Goal: Task Accomplishment & Management: Complete application form

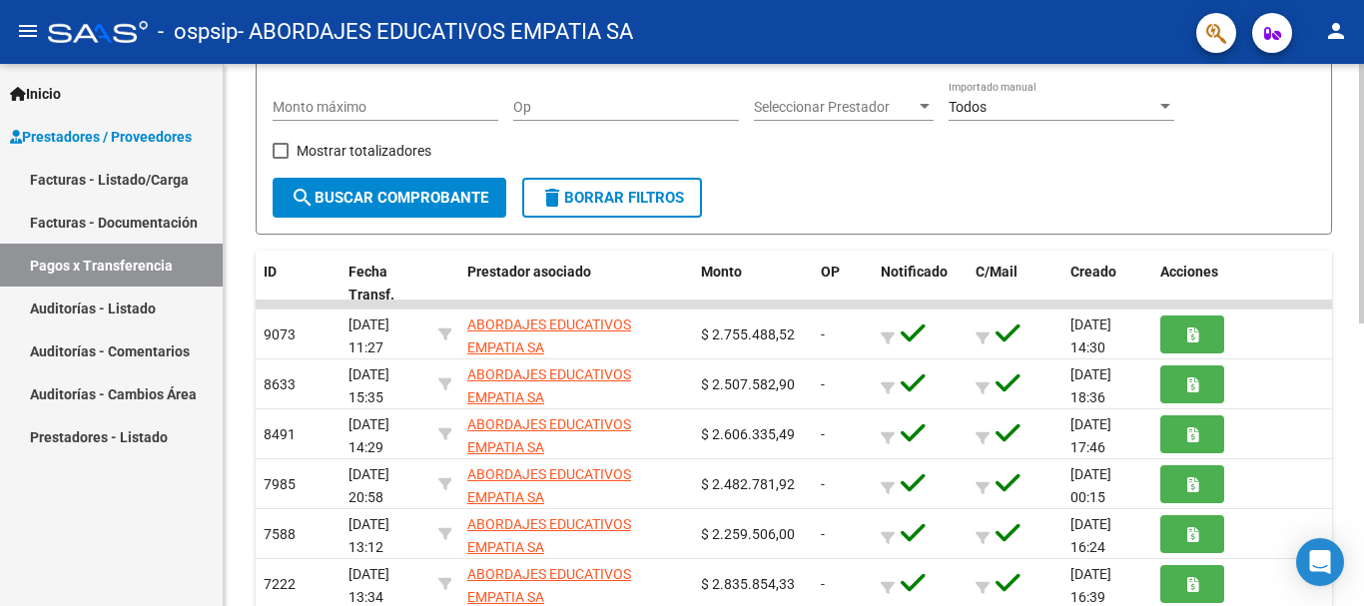
scroll to position [133, 0]
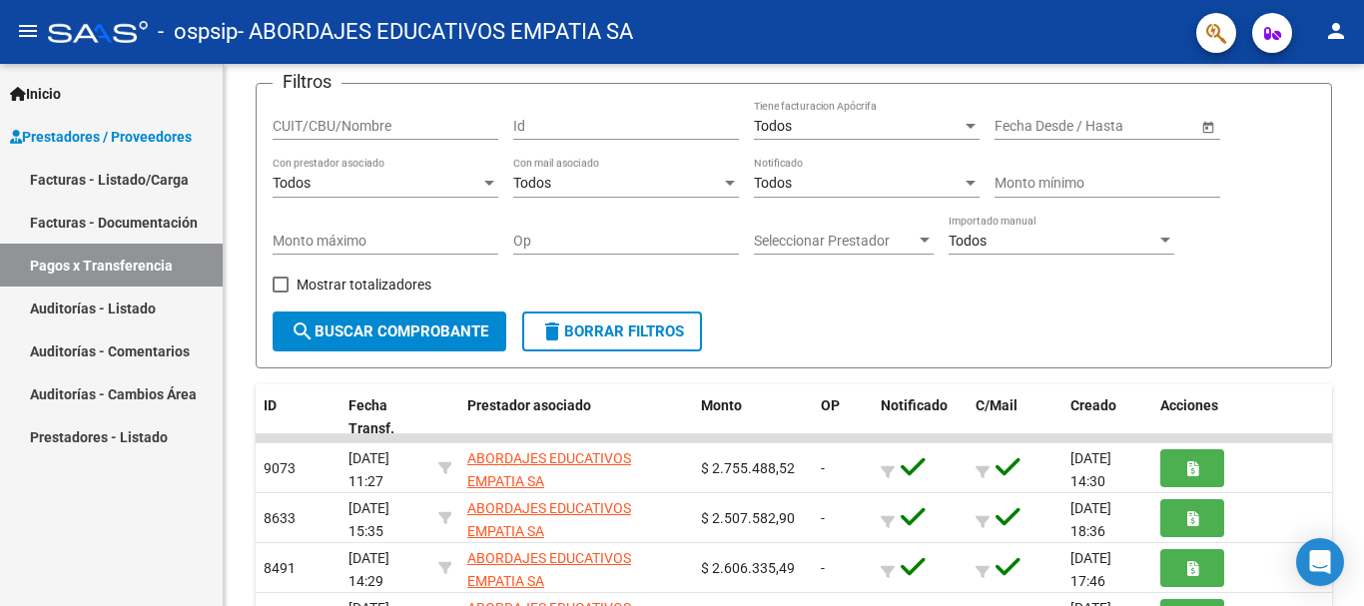
click at [125, 176] on link "Facturas - Listado/Carga" at bounding box center [111, 179] width 223 height 43
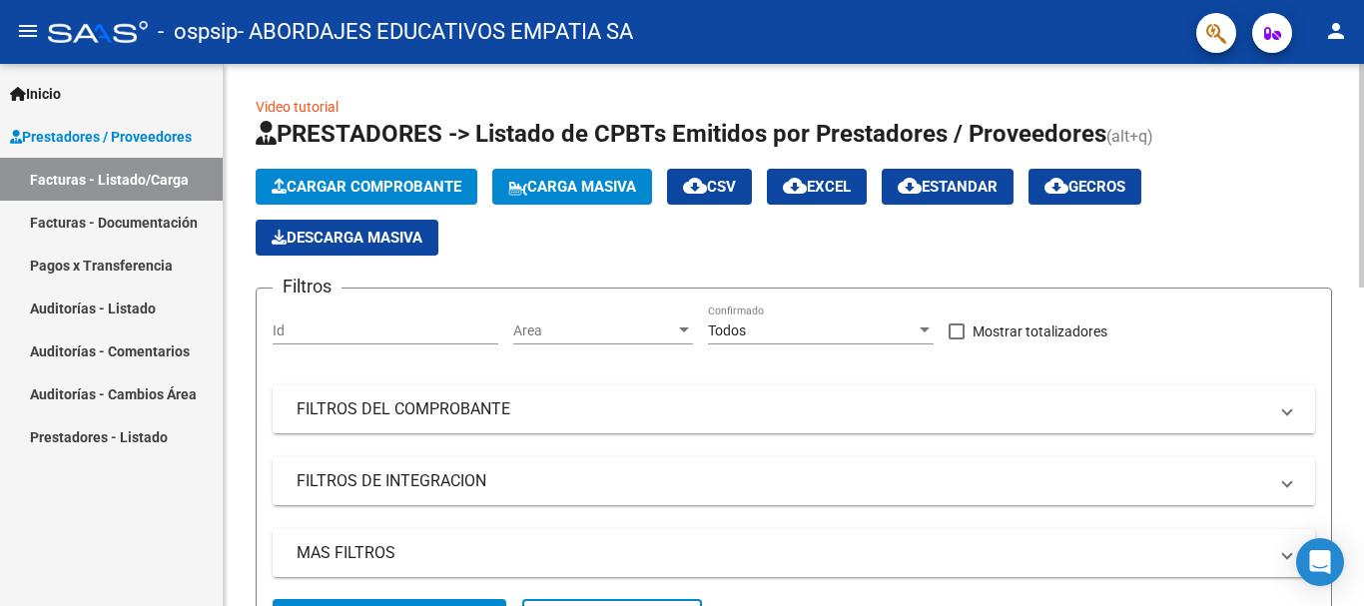
click at [359, 194] on span "Cargar Comprobante" at bounding box center [367, 187] width 190 height 18
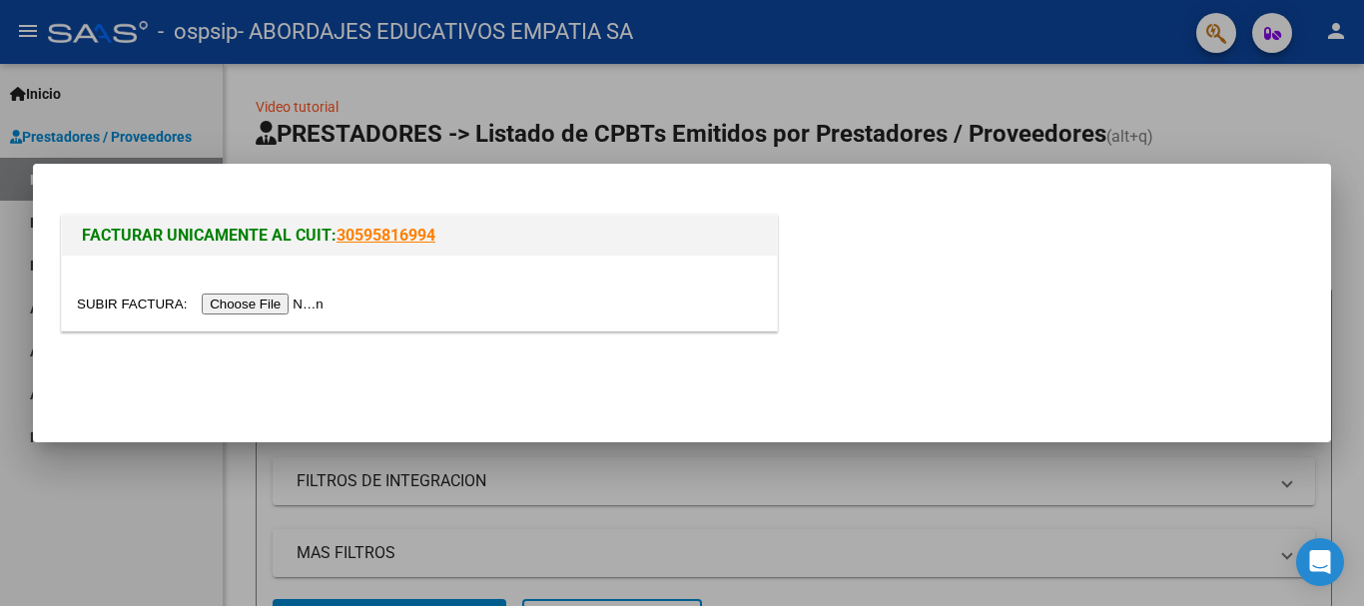
click at [288, 294] on input "file" at bounding box center [203, 304] width 253 height 21
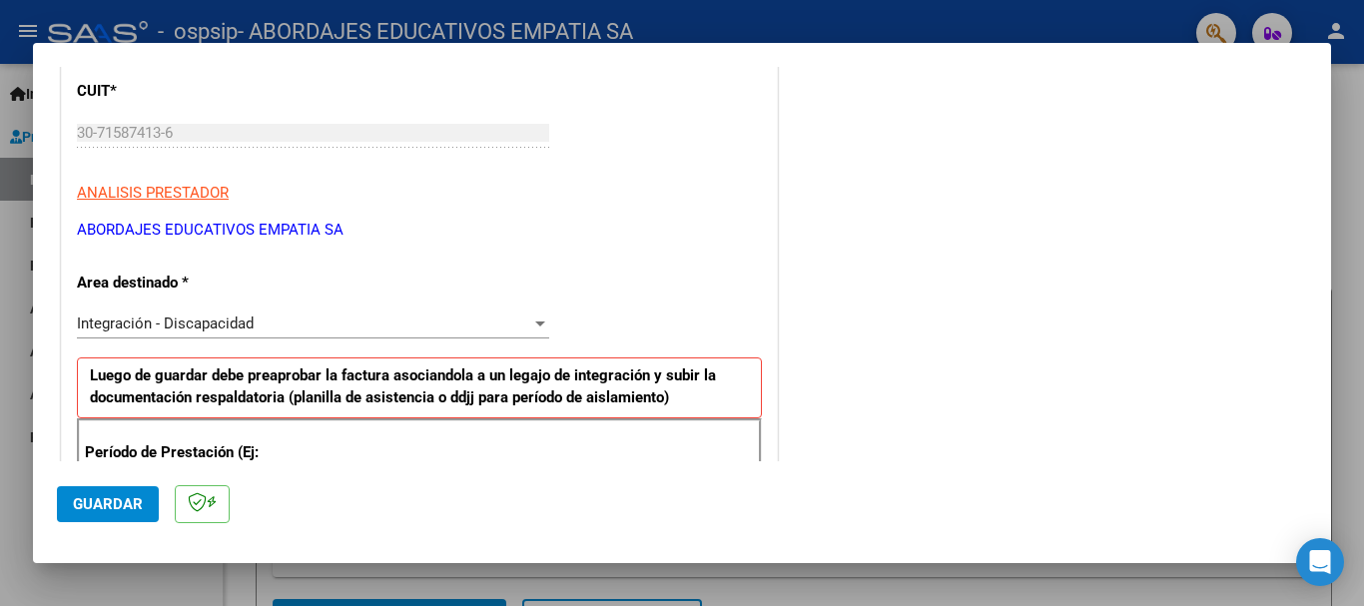
scroll to position [599, 0]
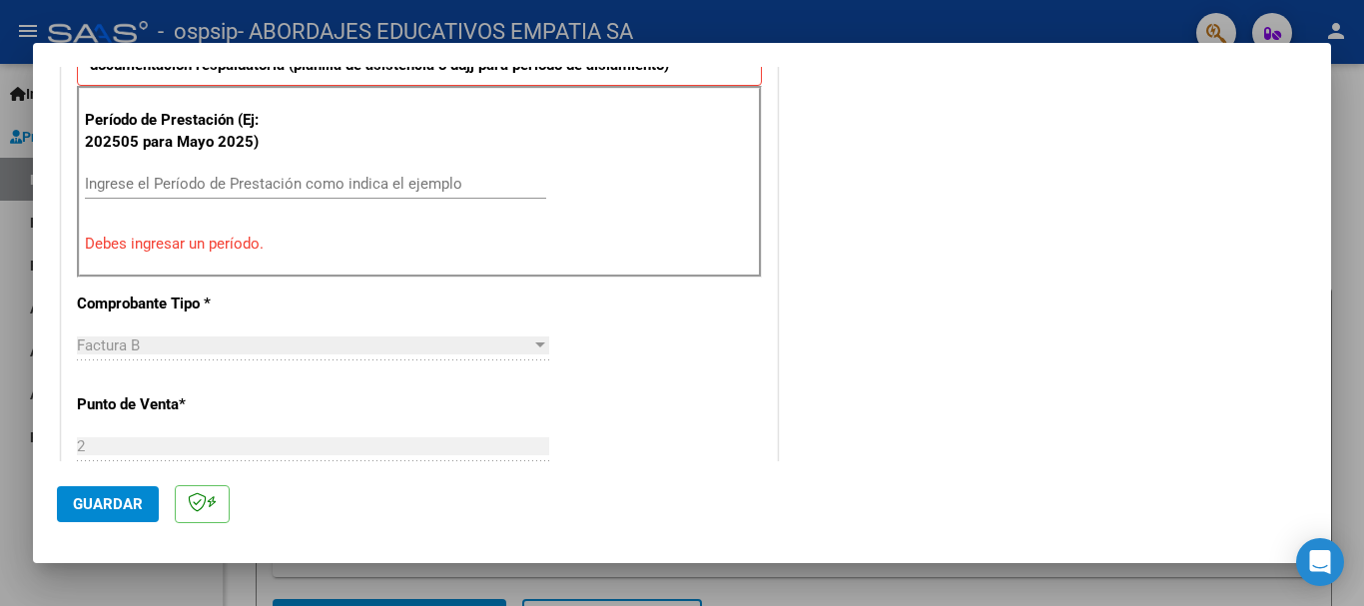
click at [385, 191] on input "Ingrese el Período de Prestación como indica el ejemplo" at bounding box center [315, 184] width 461 height 18
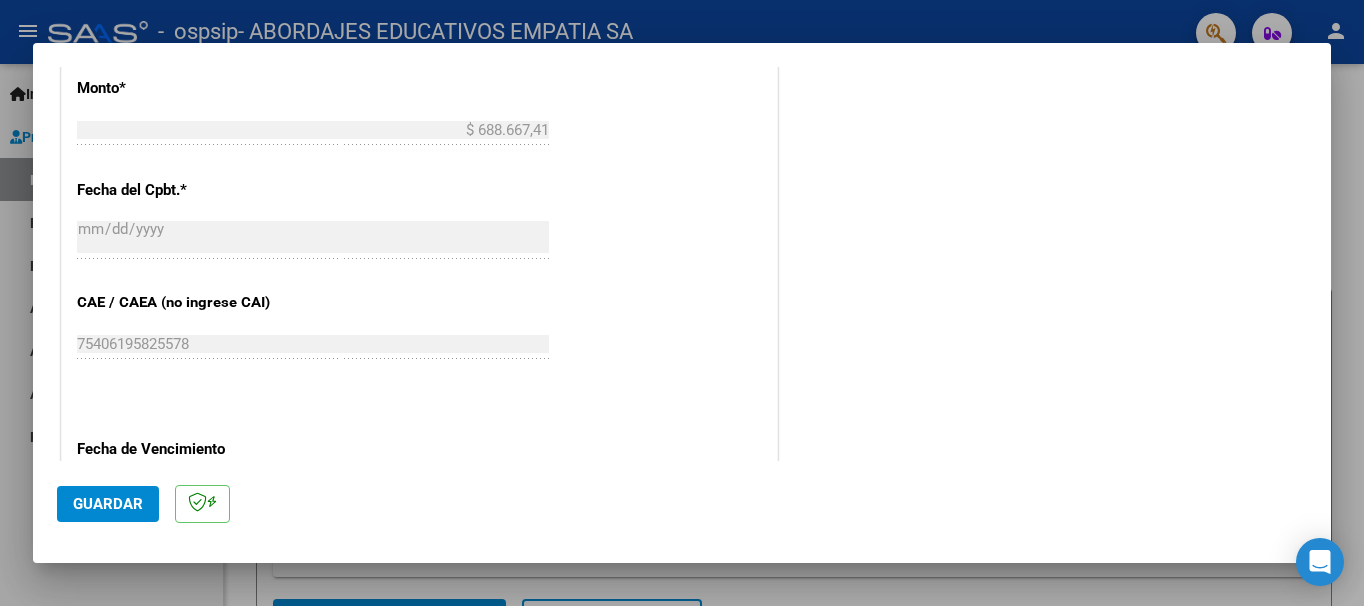
scroll to position [1331, 0]
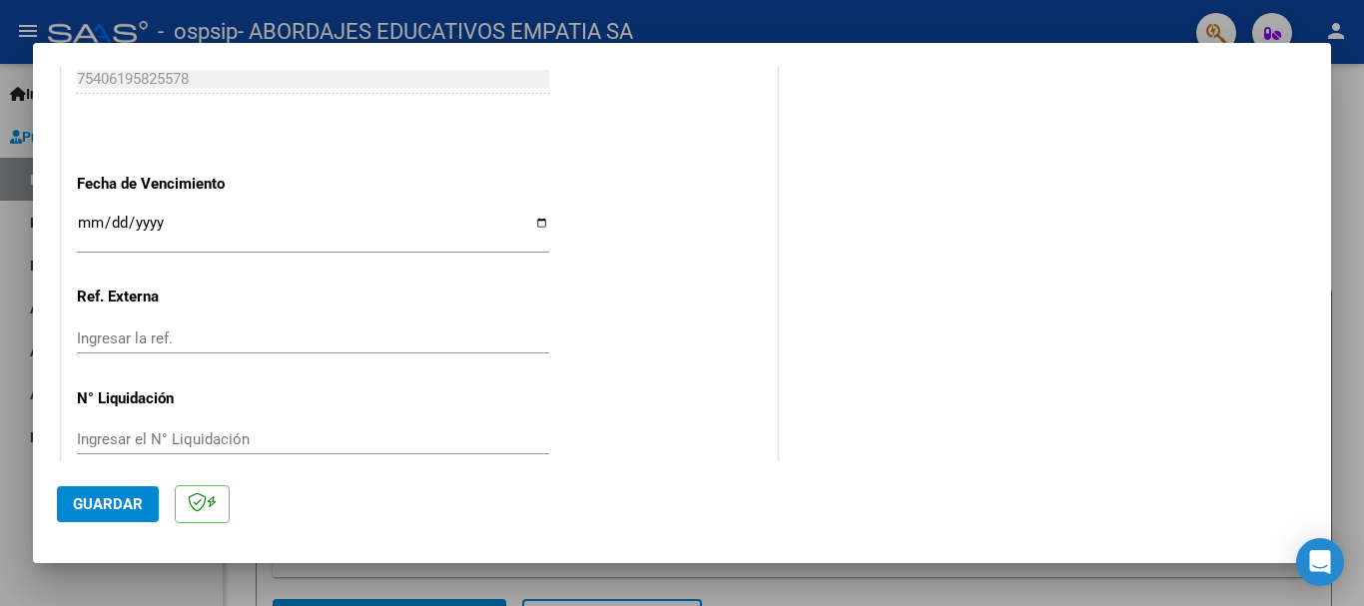
type input "202509"
click at [162, 240] on input "Ingresar la fecha" at bounding box center [313, 231] width 472 height 32
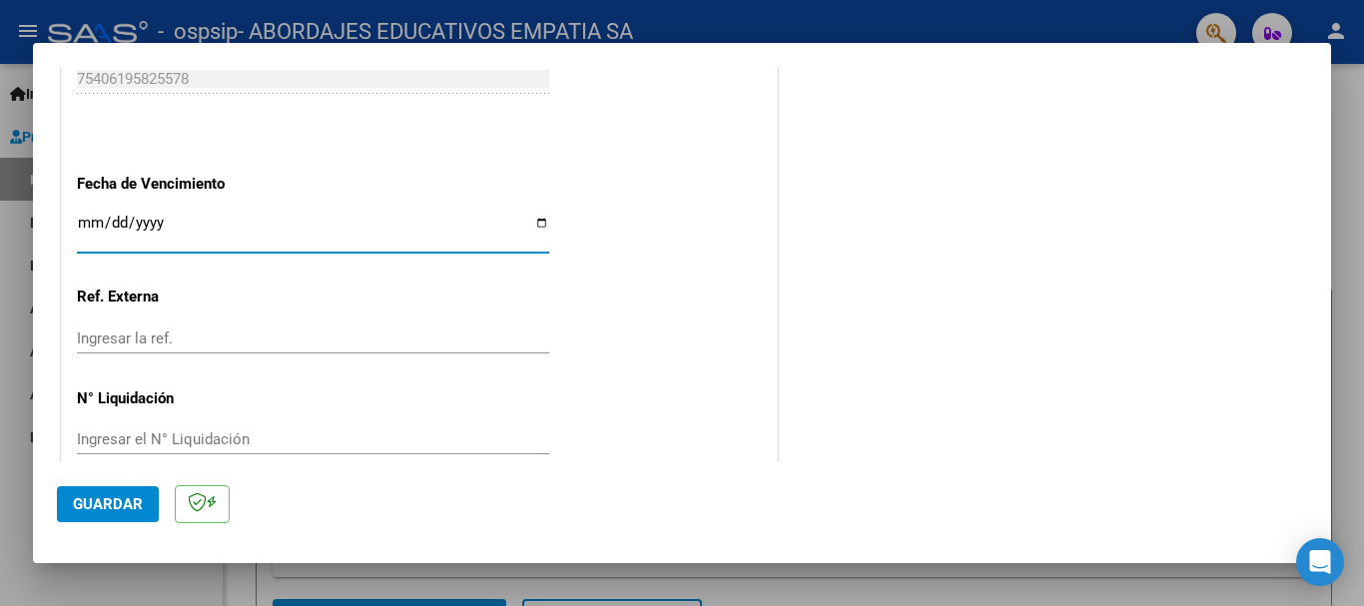
click at [532, 226] on input "Ingresar la fecha" at bounding box center [313, 231] width 472 height 32
type input "[DATE]"
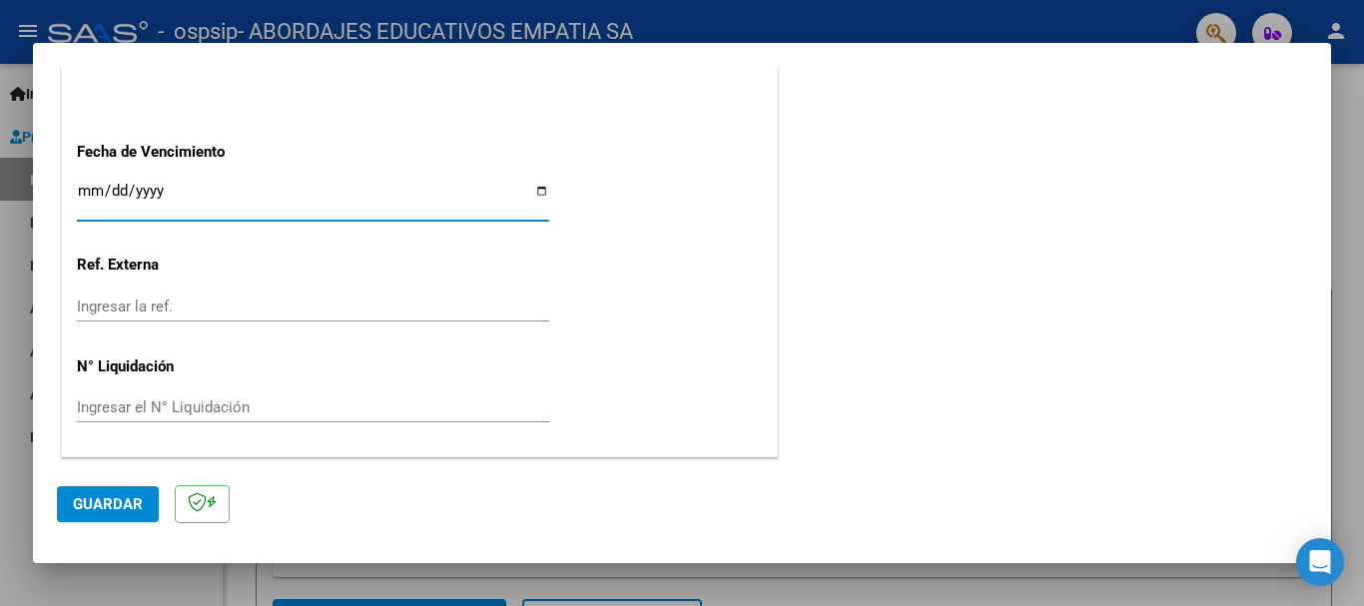
click at [135, 493] on button "Guardar" at bounding box center [108, 504] width 102 height 36
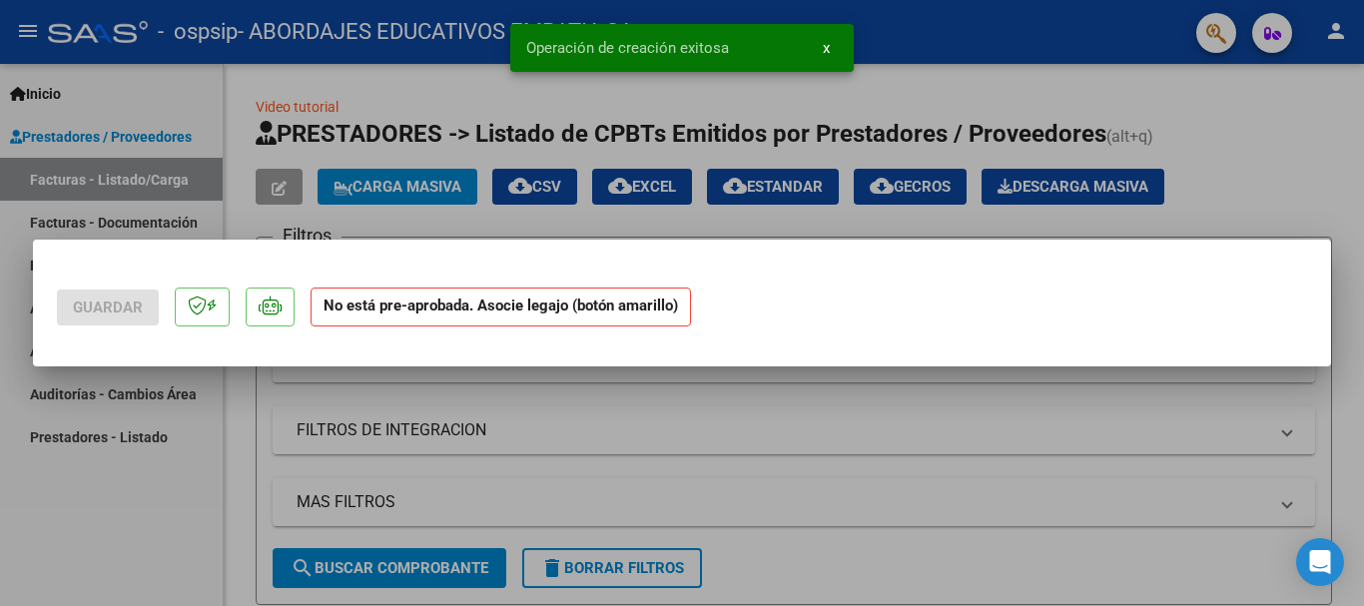
scroll to position [0, 0]
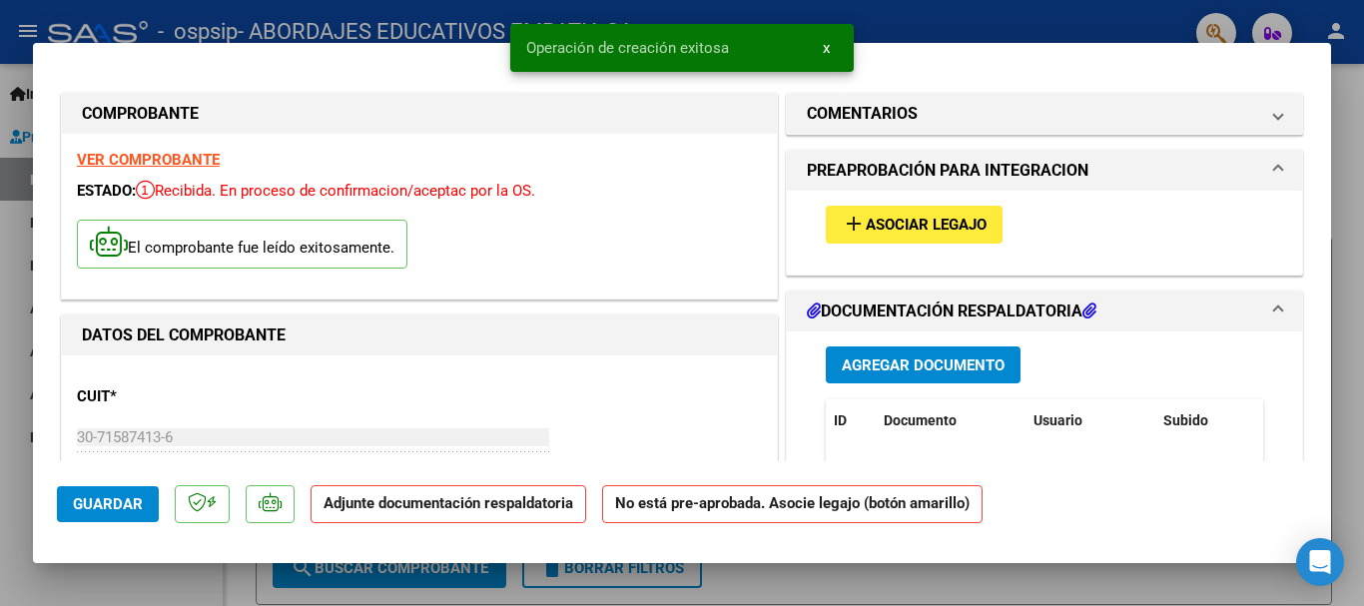
click at [917, 212] on button "add Asociar Legajo" at bounding box center [914, 224] width 177 height 37
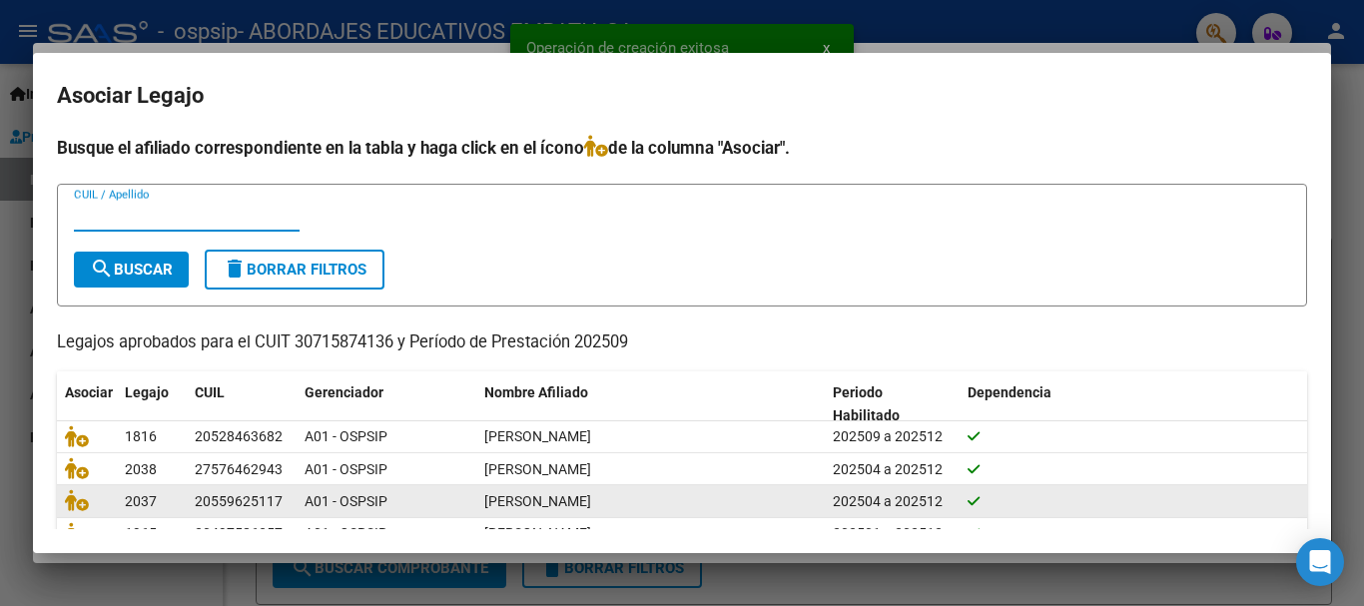
scroll to position [131, 0]
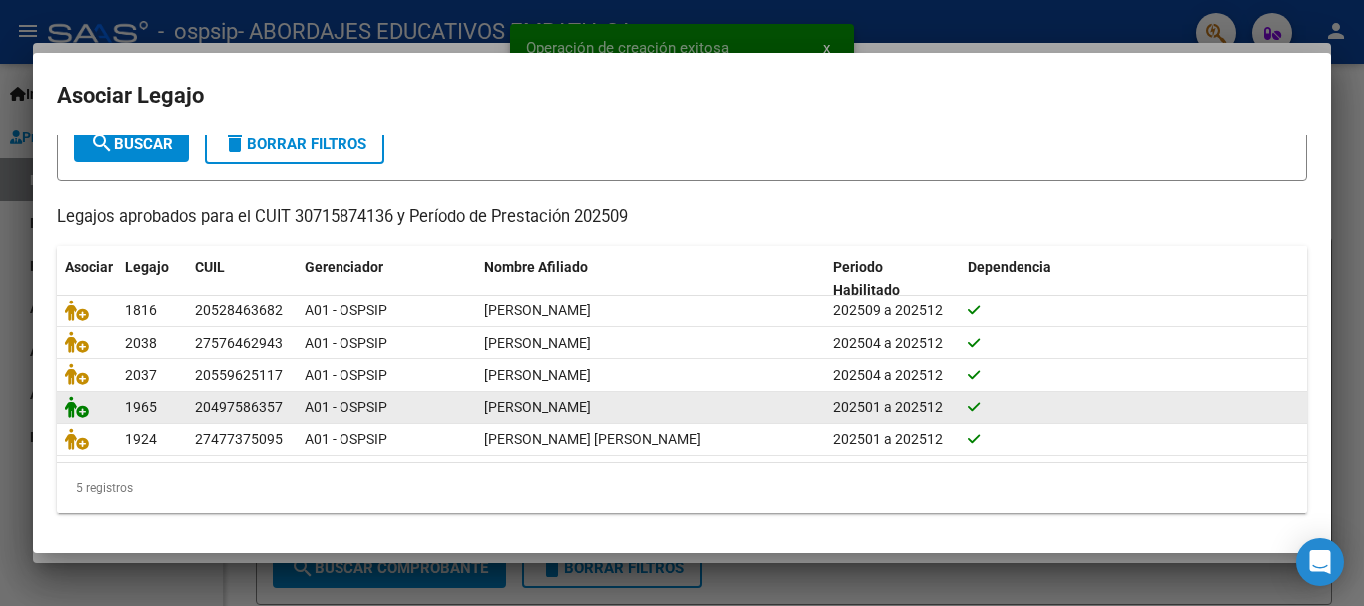
click at [81, 405] on icon at bounding box center [77, 407] width 24 height 22
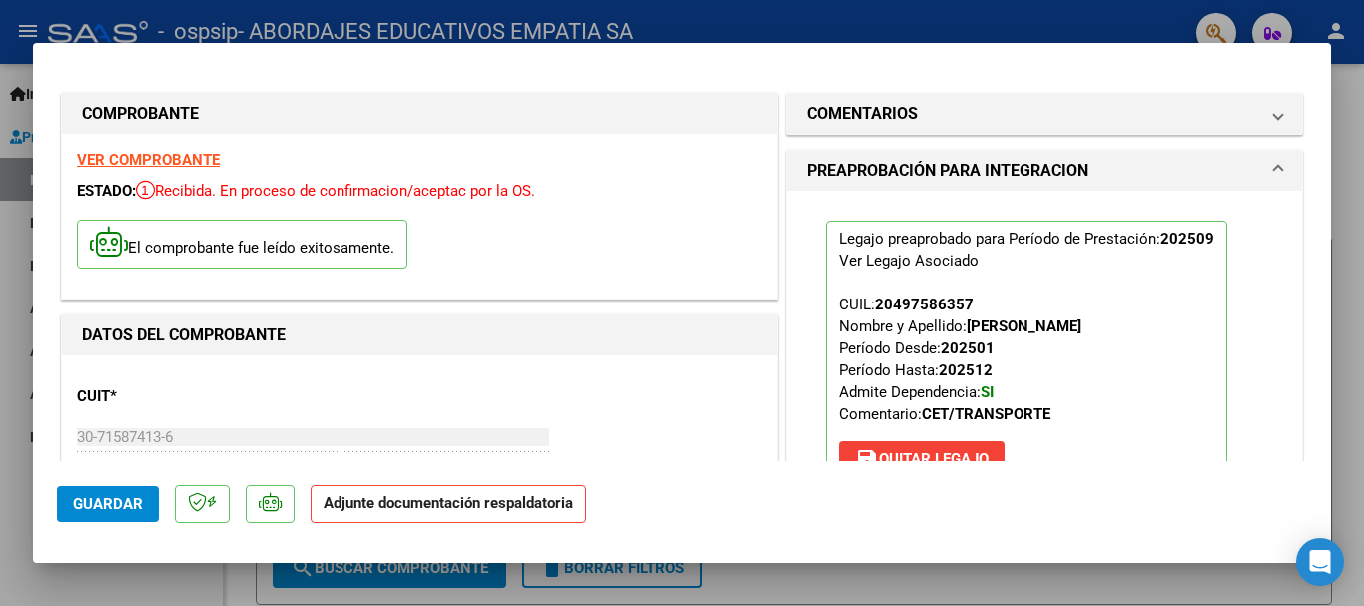
scroll to position [399, 0]
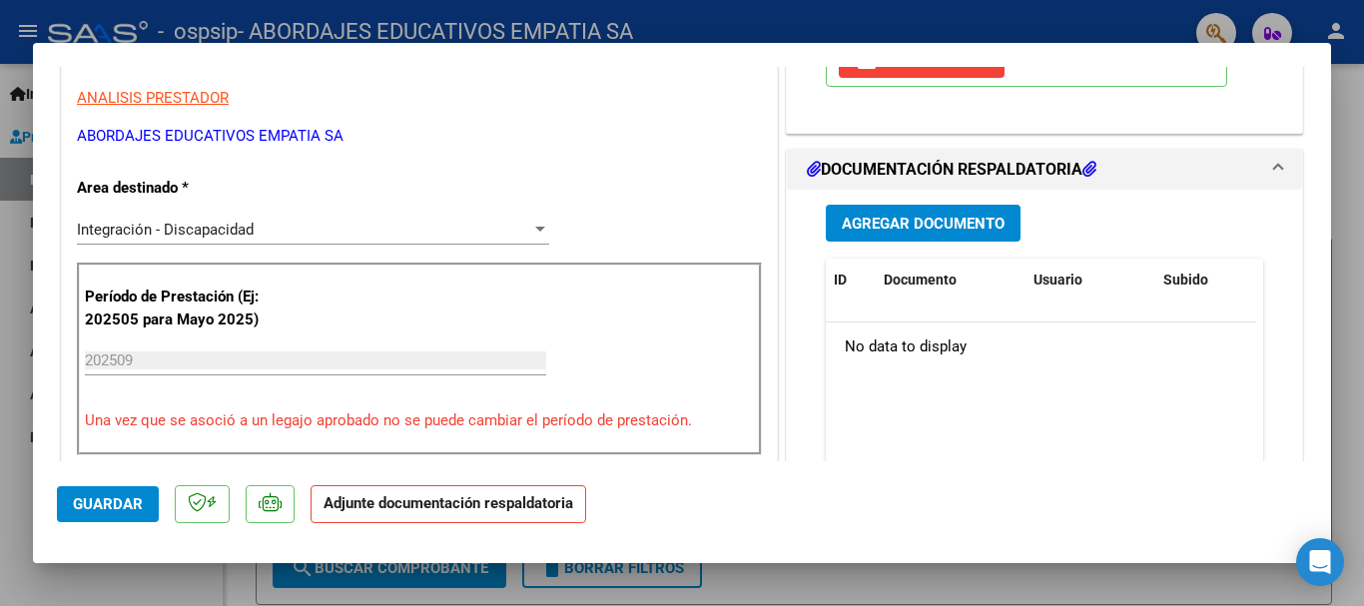
click at [928, 220] on span "Agregar Documento" at bounding box center [923, 225] width 163 height 18
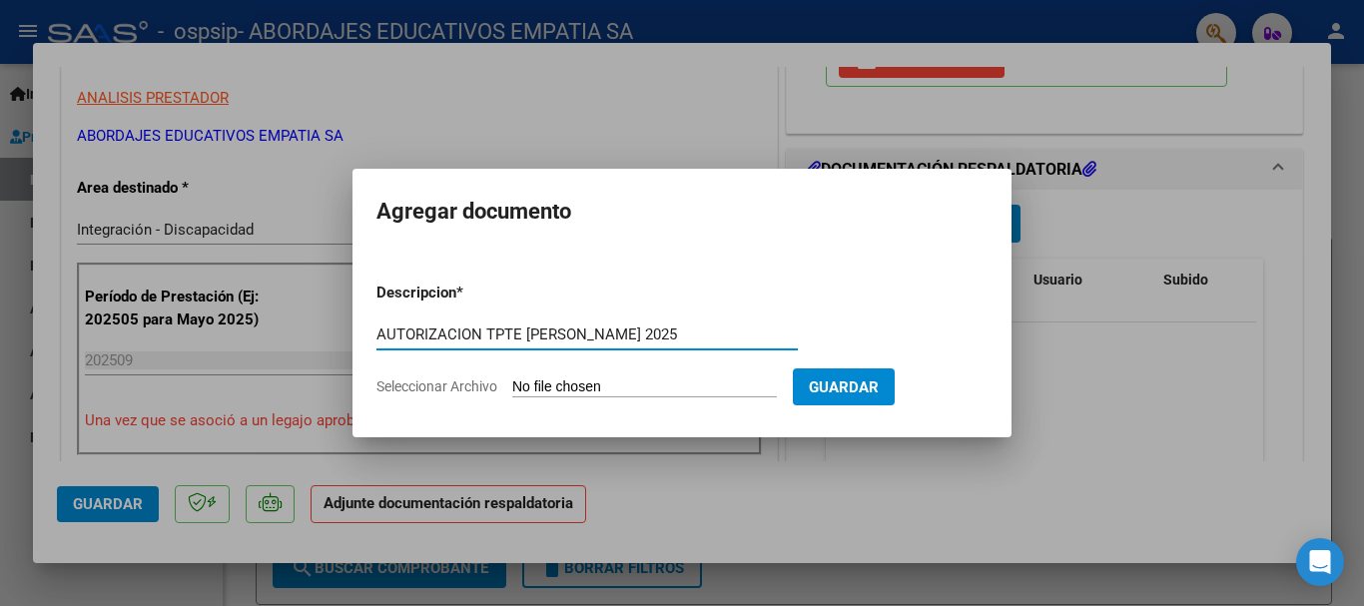
type input "AUTORIZACION TPTE [PERSON_NAME] 2025"
click at [564, 378] on input "Seleccionar Archivo" at bounding box center [644, 387] width 265 height 19
type input "C:\fakepath\[PERSON_NAME] TRANSPORTE AUTORIZACION 2025 SEGUN RESOLUCION 360 22 …"
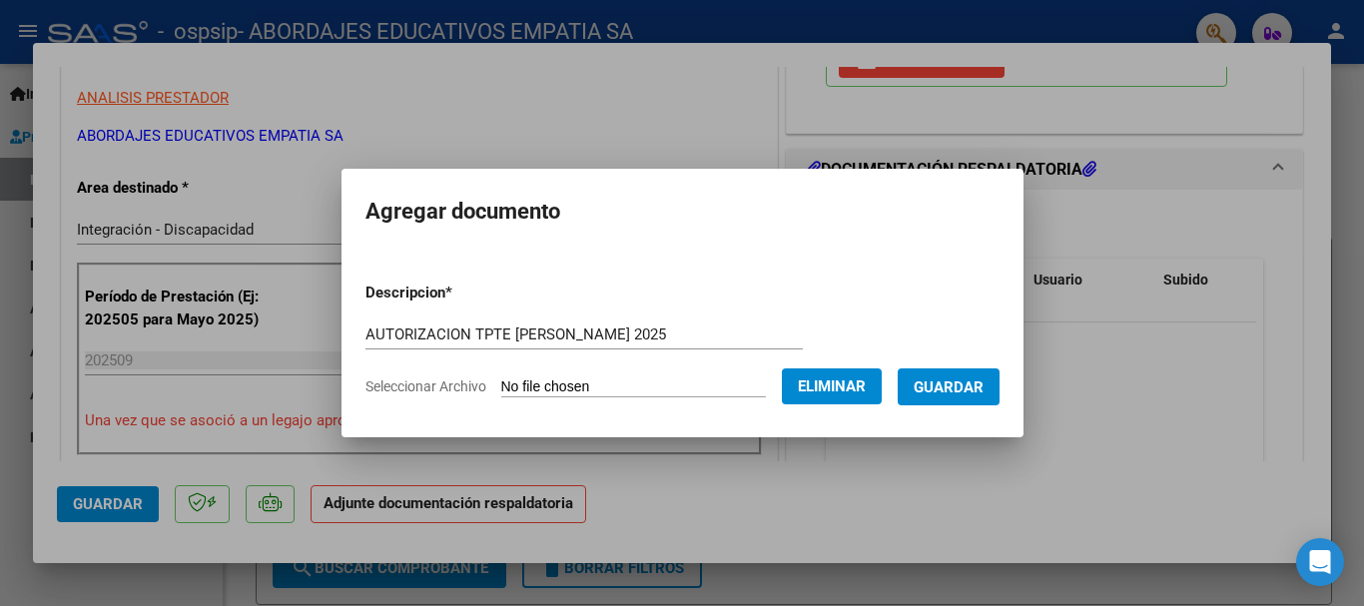
click at [962, 375] on button "Guardar" at bounding box center [949, 386] width 102 height 37
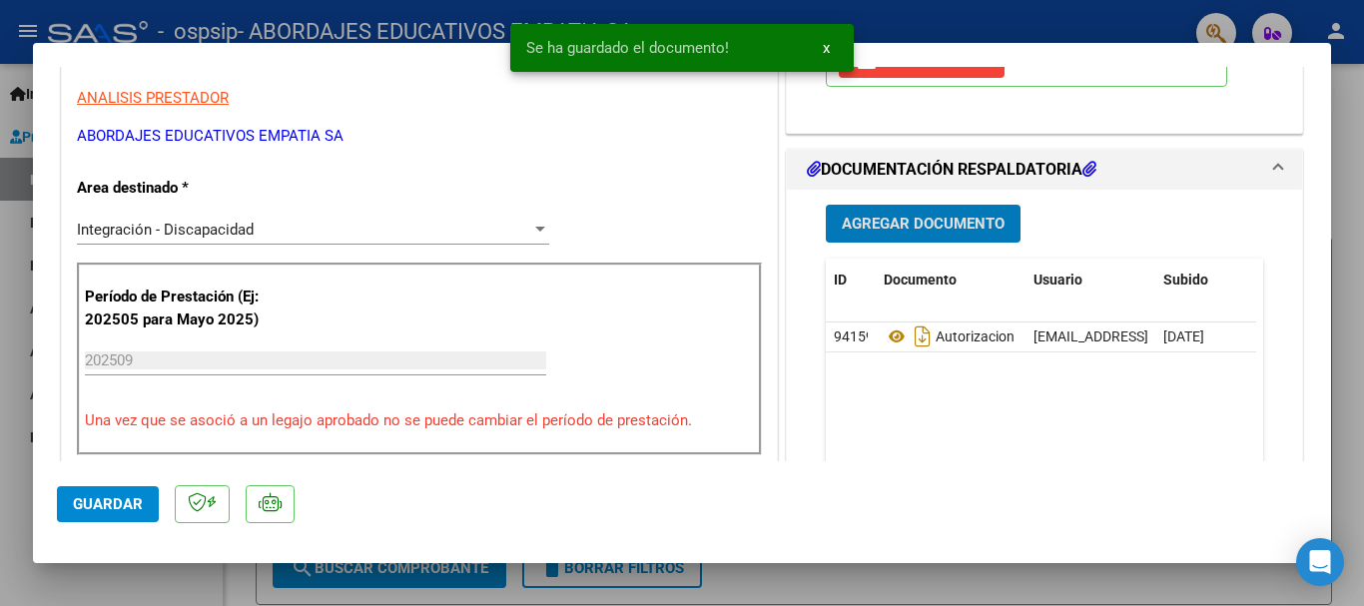
click at [896, 219] on span "Agregar Documento" at bounding box center [923, 225] width 163 height 18
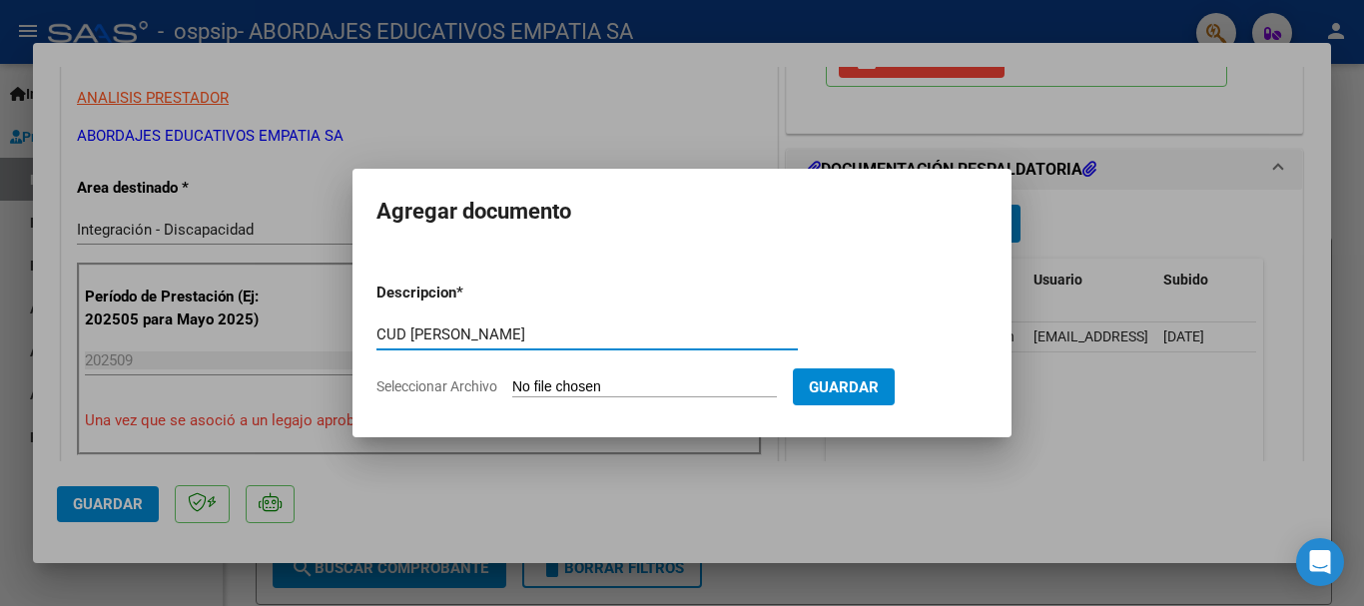
type input "CUD [PERSON_NAME]"
click at [715, 392] on input "Seleccionar Archivo" at bounding box center [644, 387] width 265 height 19
type input "C:\fakepath\CUD [PERSON_NAME] 2022.pdf"
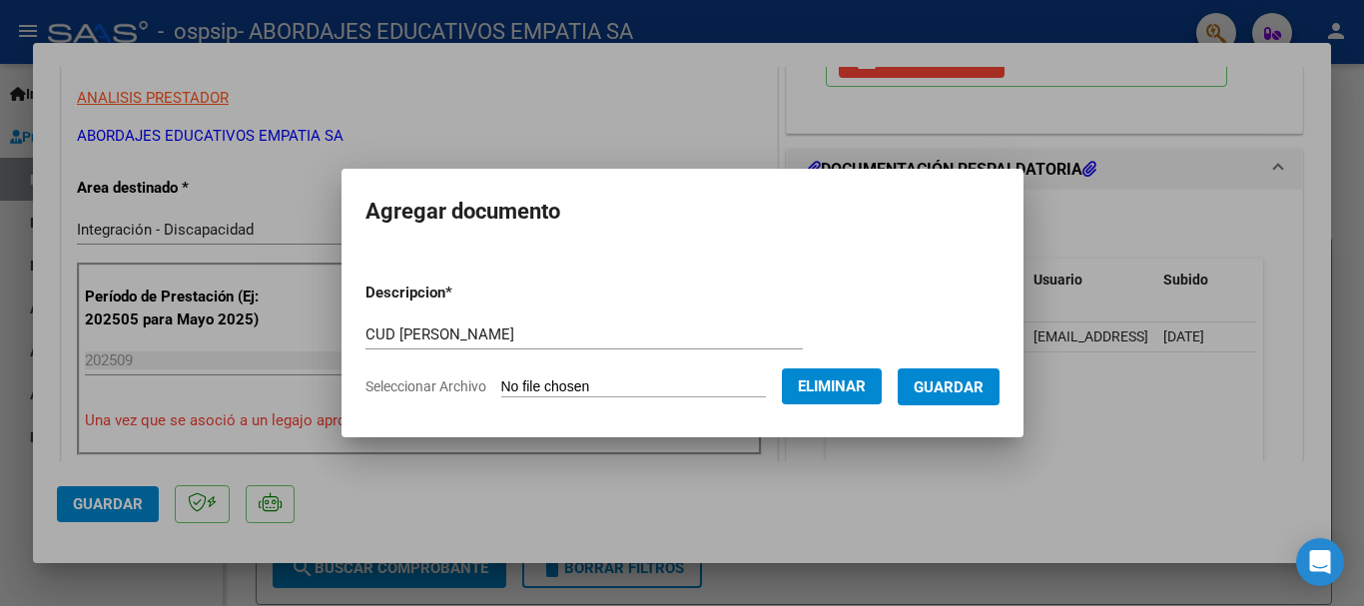
click at [975, 399] on button "Guardar" at bounding box center [949, 386] width 102 height 37
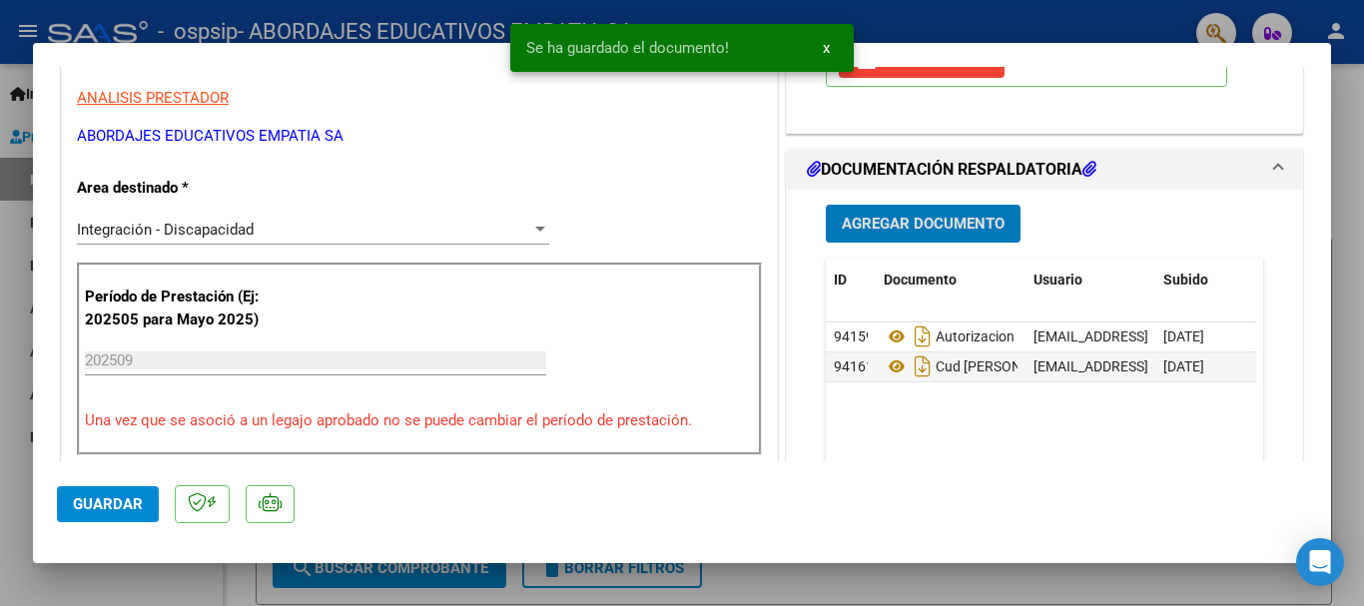
click at [959, 224] on span "Agregar Documento" at bounding box center [923, 225] width 163 height 18
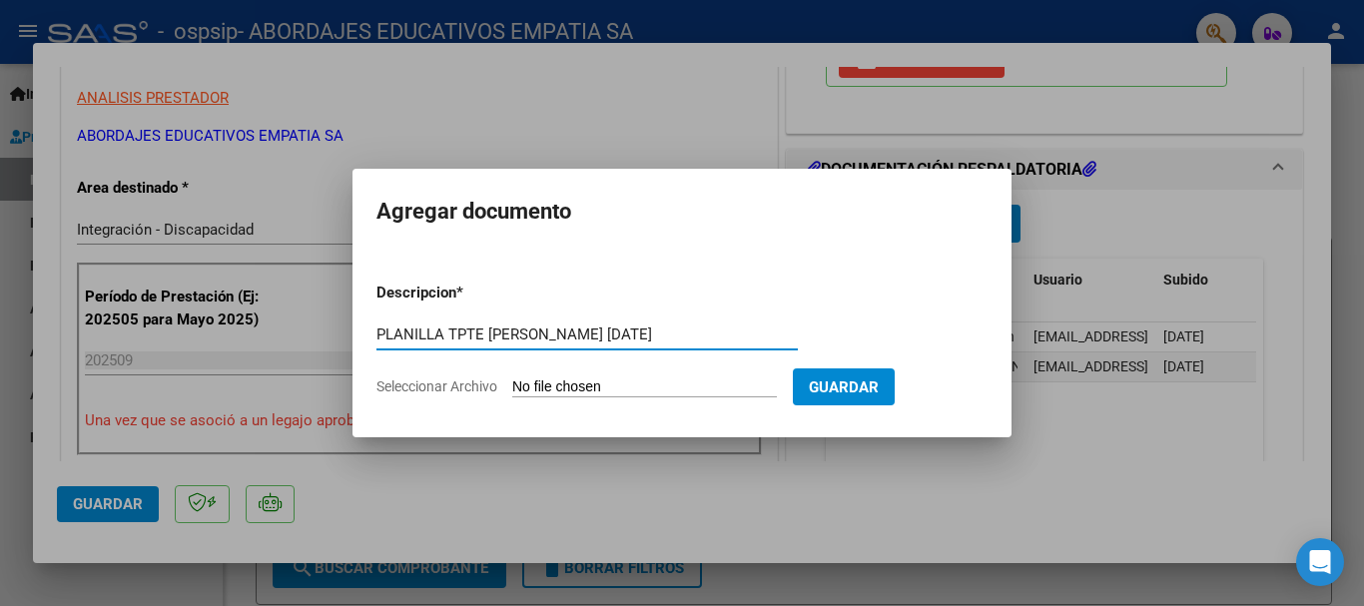
type input "PLANILLA TPTE [PERSON_NAME] [DATE]"
click at [584, 376] on form "Descripcion * PLANILLA TPTE [PERSON_NAME] [DATE] Escriba aquí una descripcion S…" at bounding box center [681, 340] width 611 height 146
click at [584, 384] on input "Seleccionar Archivo" at bounding box center [644, 387] width 265 height 19
type input "C:\fakepath\PLANILLA DE ASISTENCIA_30715874136_06_0002_00005848.pdf"
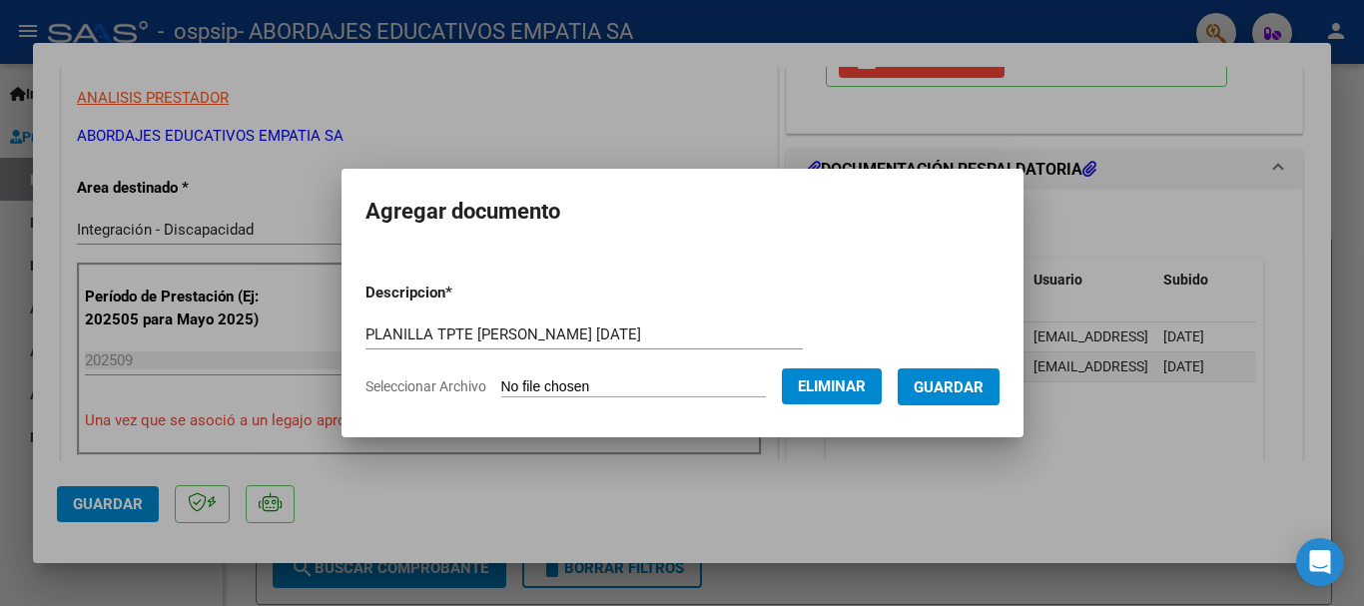
click at [956, 387] on span "Guardar" at bounding box center [949, 387] width 70 height 18
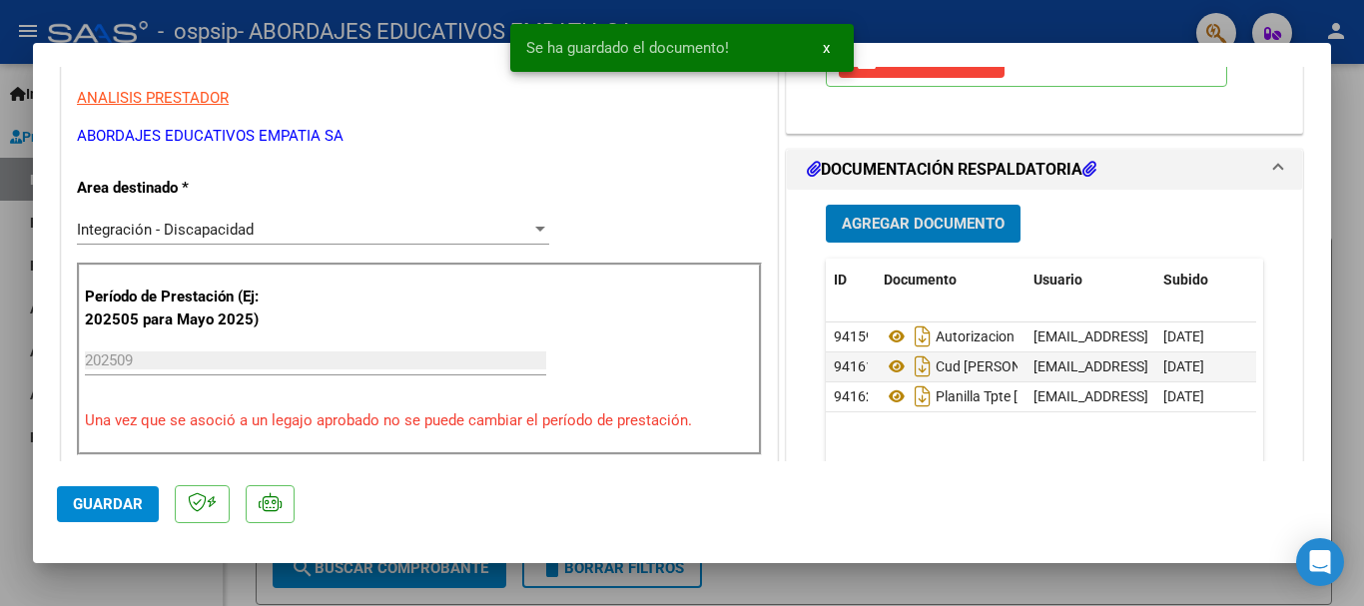
click at [95, 497] on span "Guardar" at bounding box center [108, 504] width 70 height 18
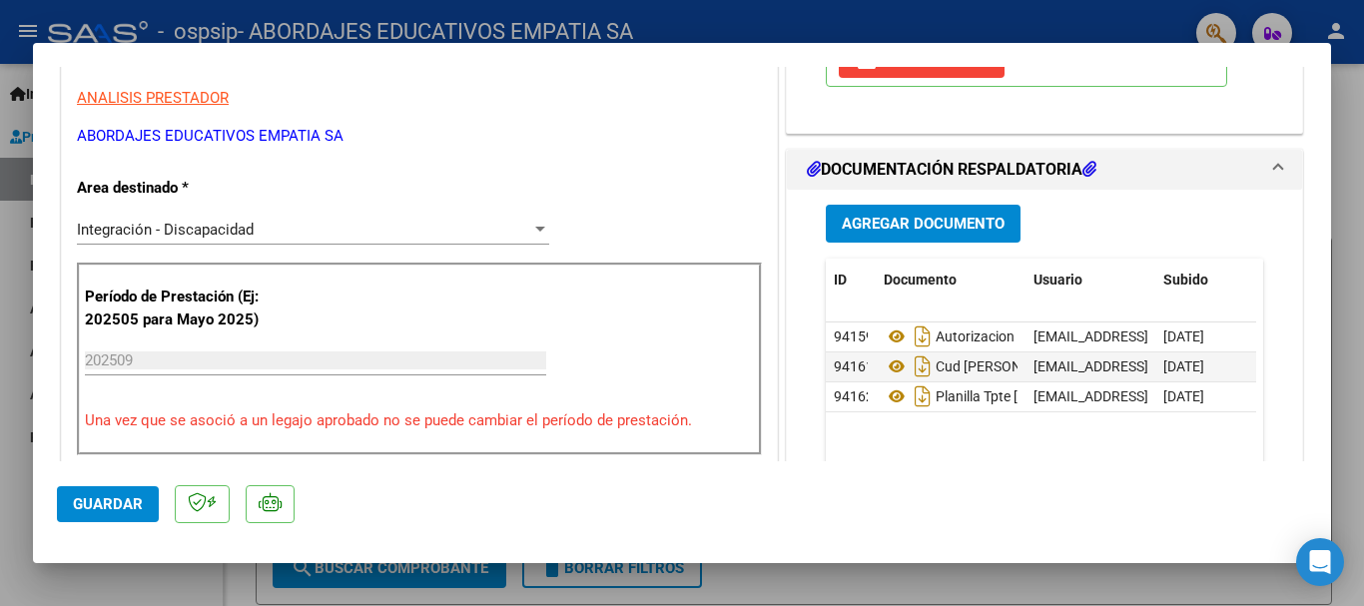
click at [119, 511] on span "Guardar" at bounding box center [108, 504] width 70 height 18
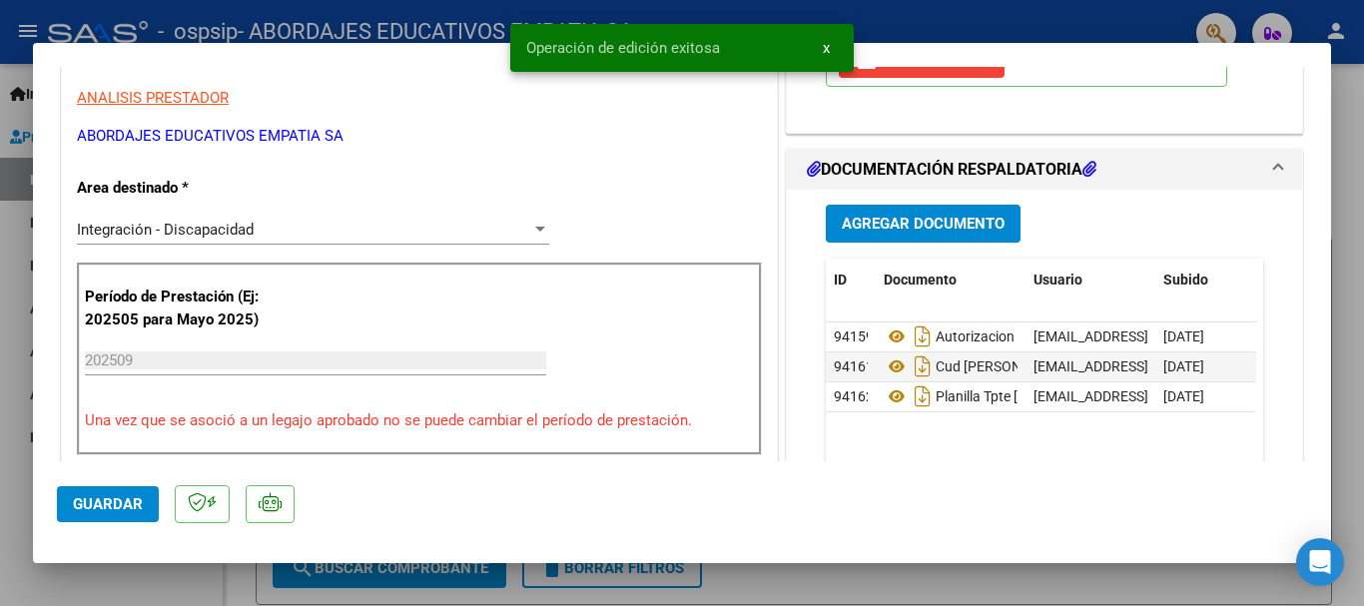
click at [1, 272] on div at bounding box center [682, 303] width 1364 height 606
type input "$ 0,00"
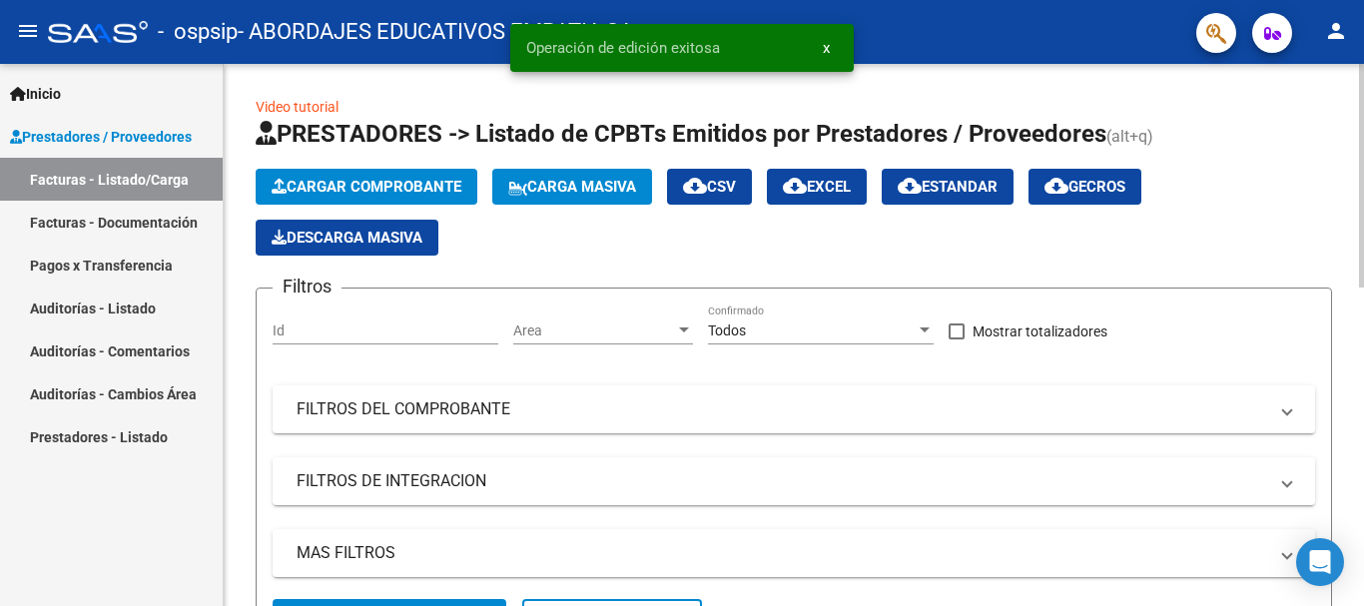
click at [353, 188] on span "Cargar Comprobante" at bounding box center [367, 187] width 190 height 18
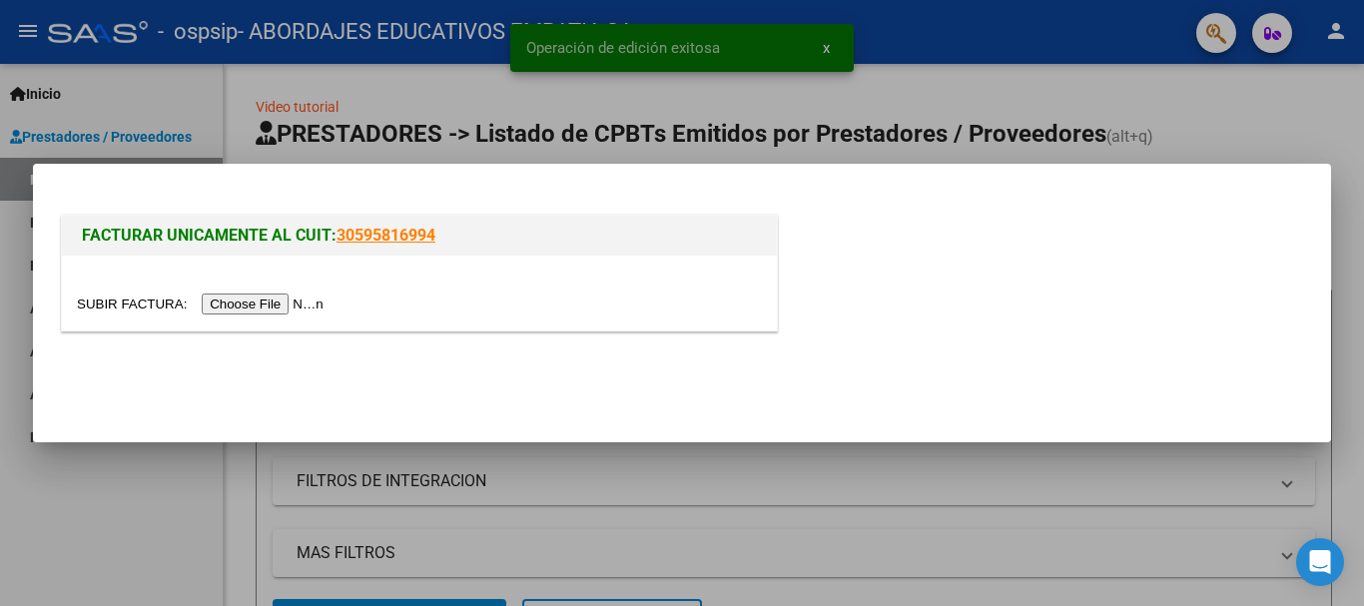
click at [312, 302] on input "file" at bounding box center [203, 304] width 253 height 21
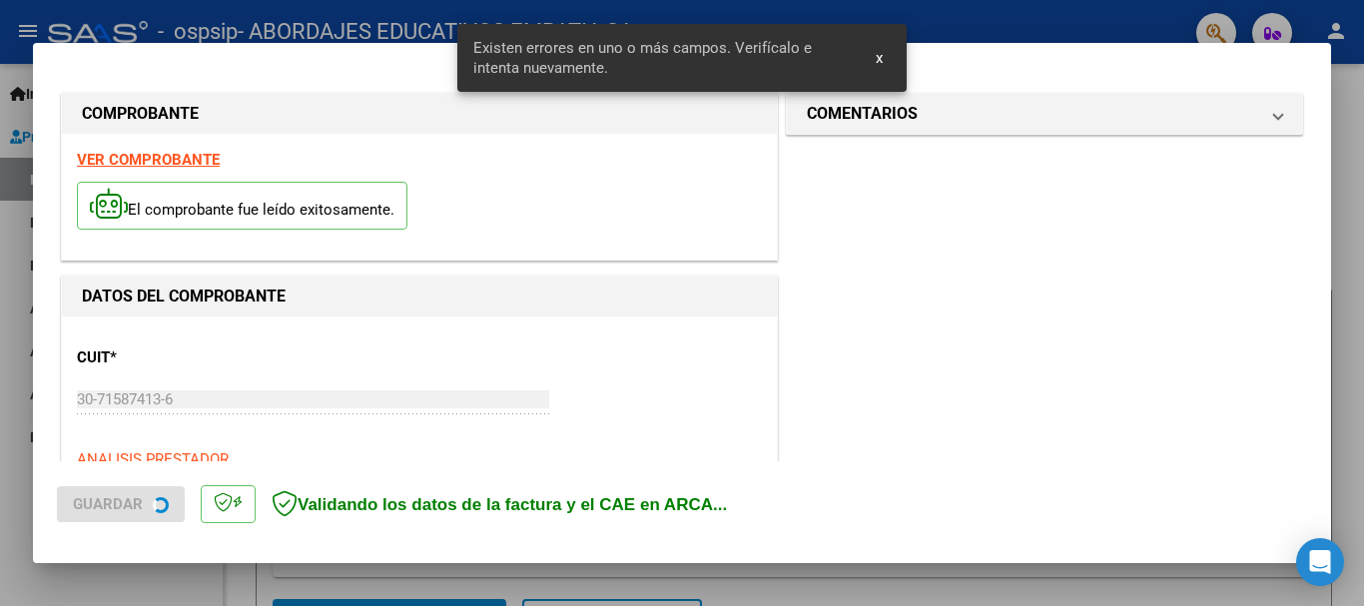
scroll to position [498, 0]
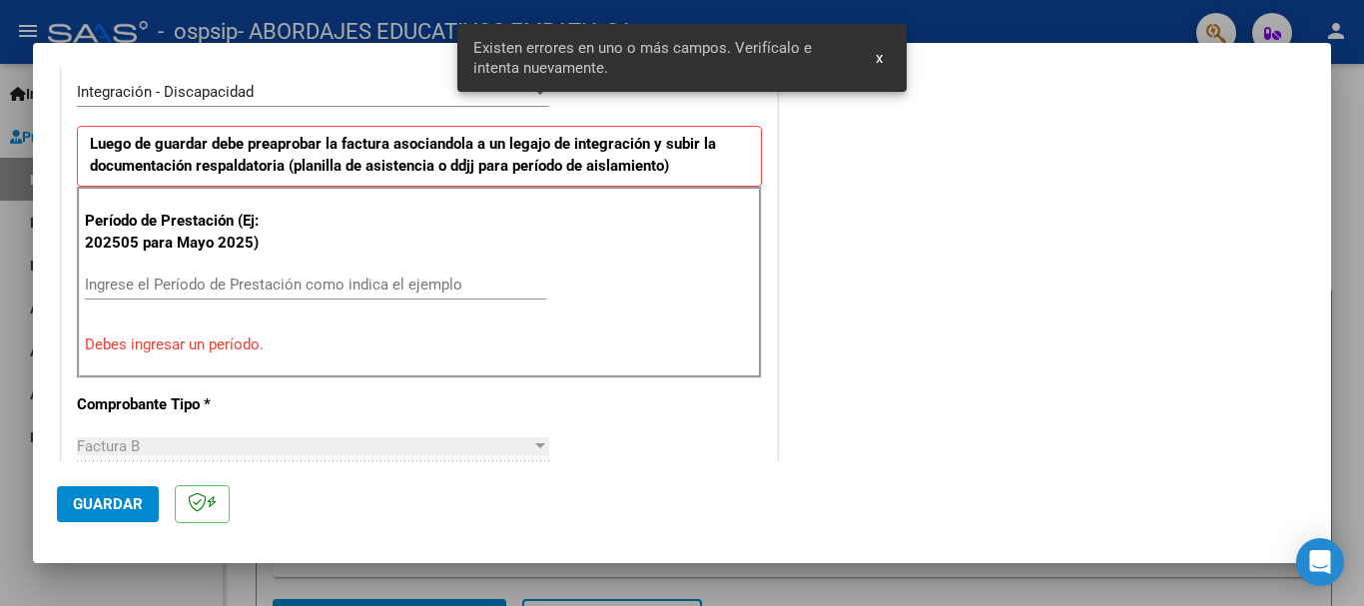
drag, startPoint x: 232, startPoint y: 301, endPoint x: 222, endPoint y: 288, distance: 16.4
click at [231, 301] on div "Ingrese el Período de Prestación como indica el ejemplo" at bounding box center [315, 294] width 461 height 49
click at [221, 286] on input "Ingrese el Período de Prestación como indica el ejemplo" at bounding box center [315, 285] width 461 height 18
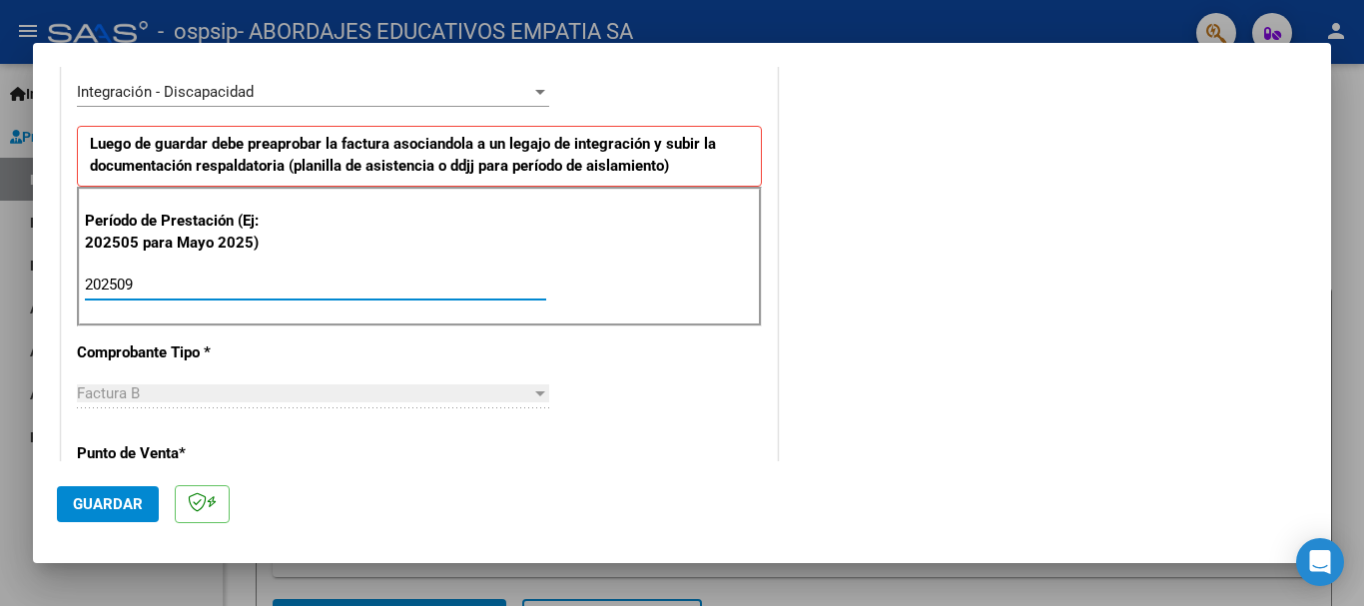
type input "202509"
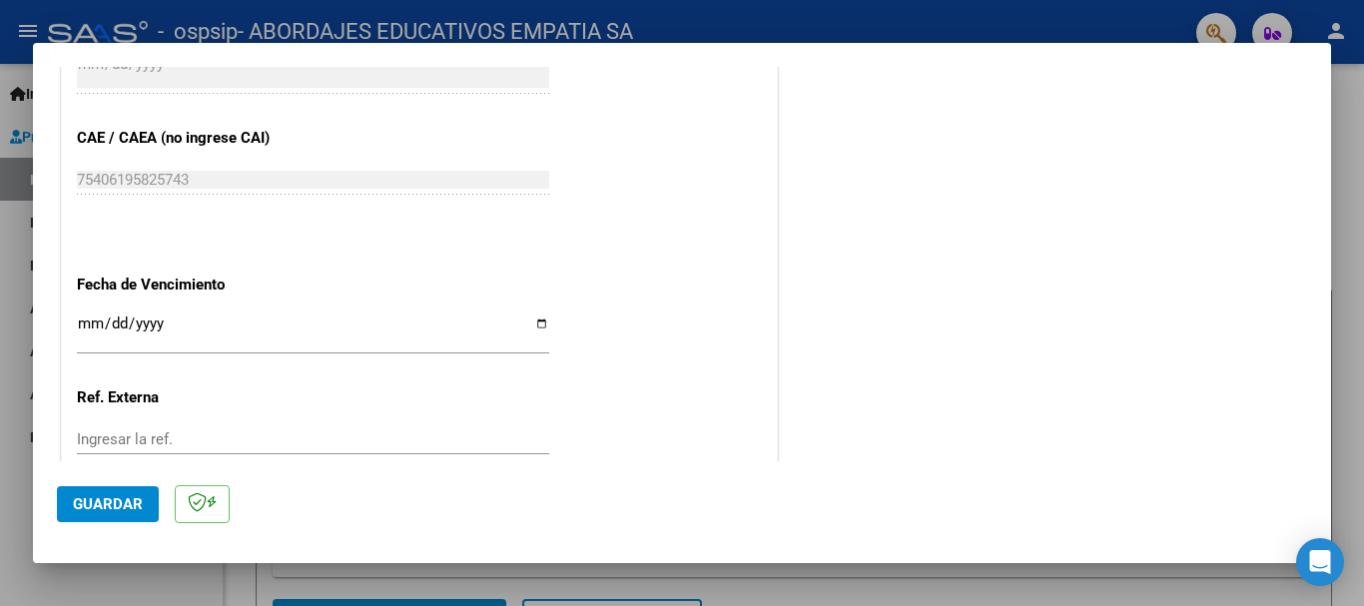
scroll to position [1363, 0]
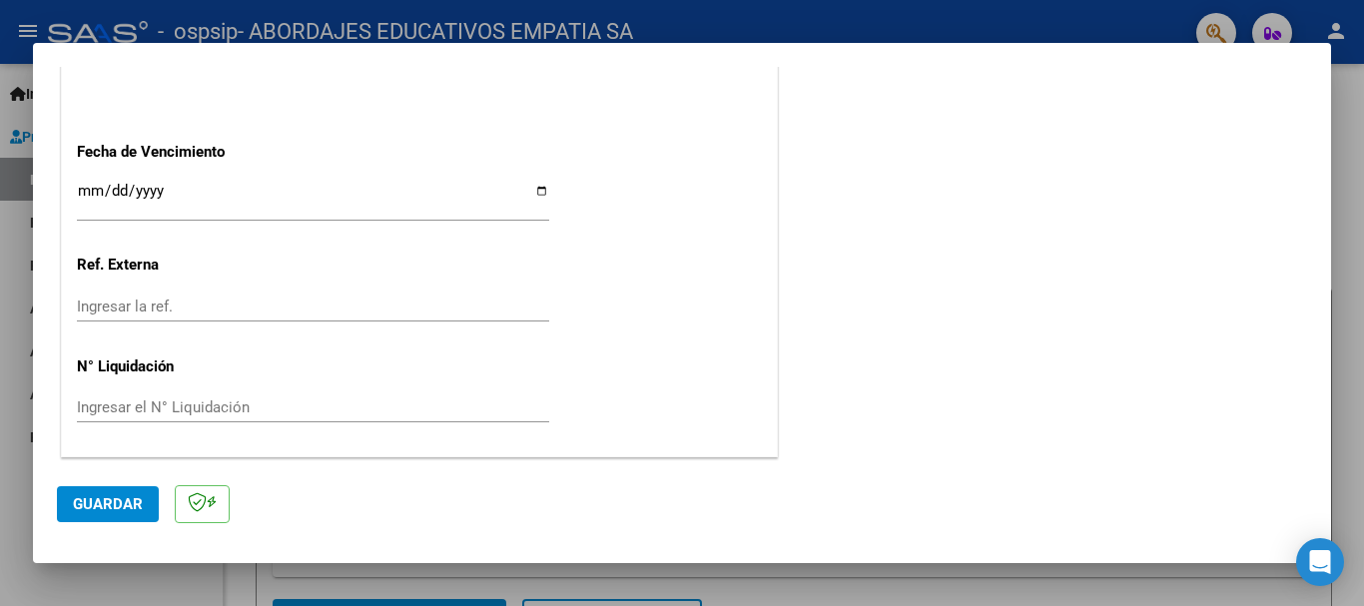
click at [98, 196] on input "Ingresar la fecha" at bounding box center [313, 199] width 472 height 32
click at [535, 198] on input "Ingresar la fecha" at bounding box center [313, 199] width 472 height 32
type input "[DATE]"
click at [152, 484] on mat-dialog-actions "Guardar" at bounding box center [682, 500] width 1250 height 79
click at [147, 506] on button "Guardar" at bounding box center [108, 504] width 102 height 36
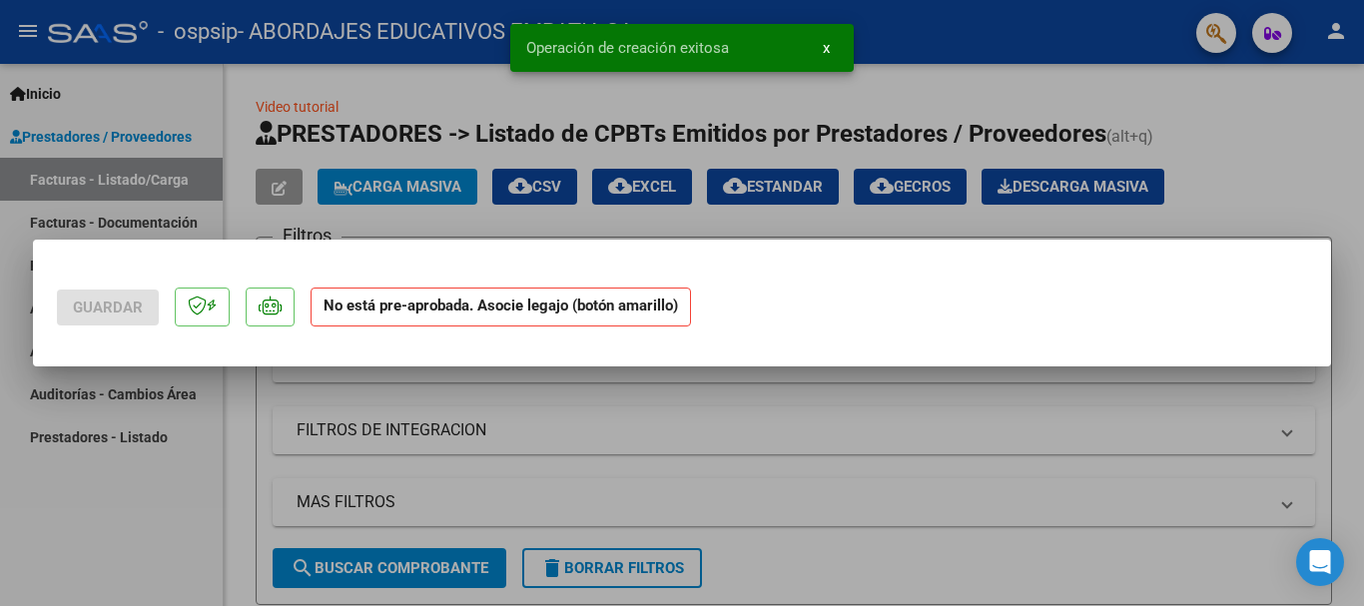
scroll to position [0, 0]
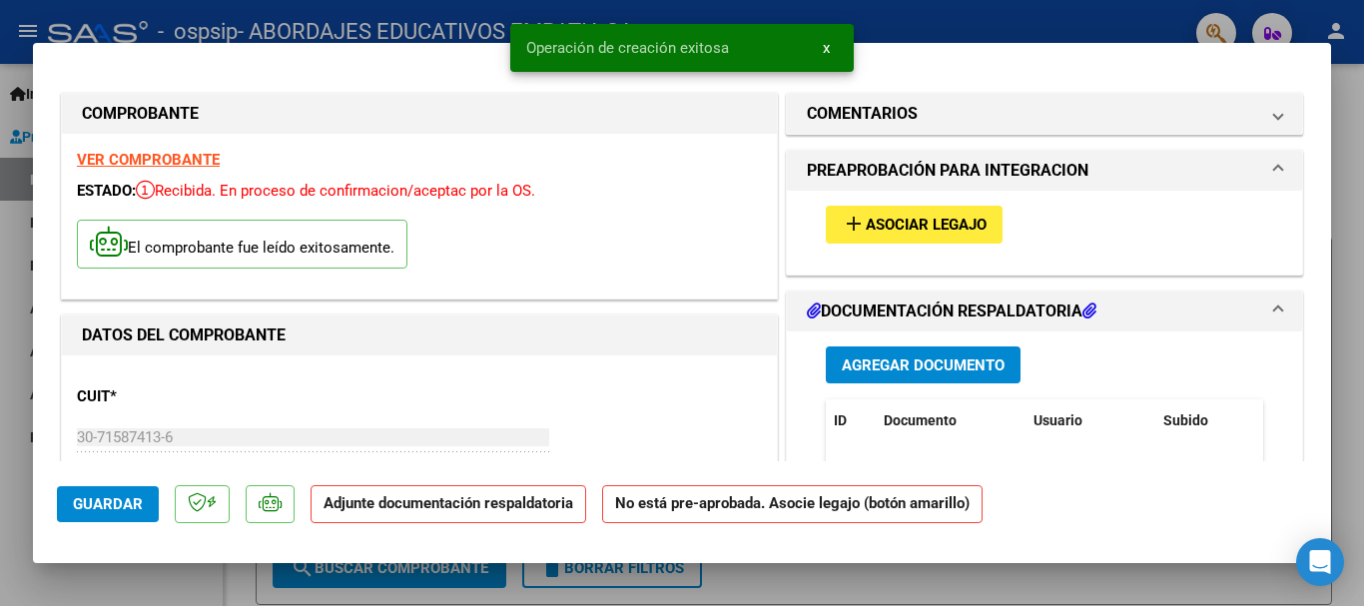
click at [956, 239] on div "add Asociar Legajo" at bounding box center [1044, 224] width 467 height 67
click at [953, 227] on span "Asociar Legajo" at bounding box center [926, 226] width 121 height 18
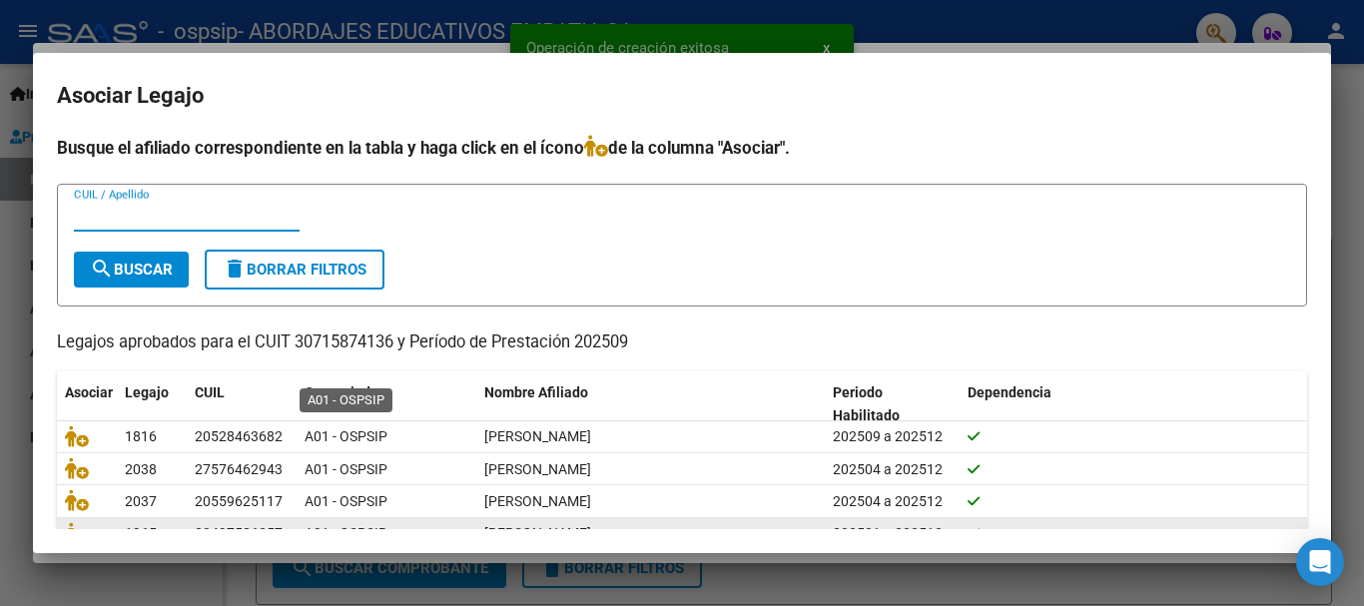
scroll to position [131, 0]
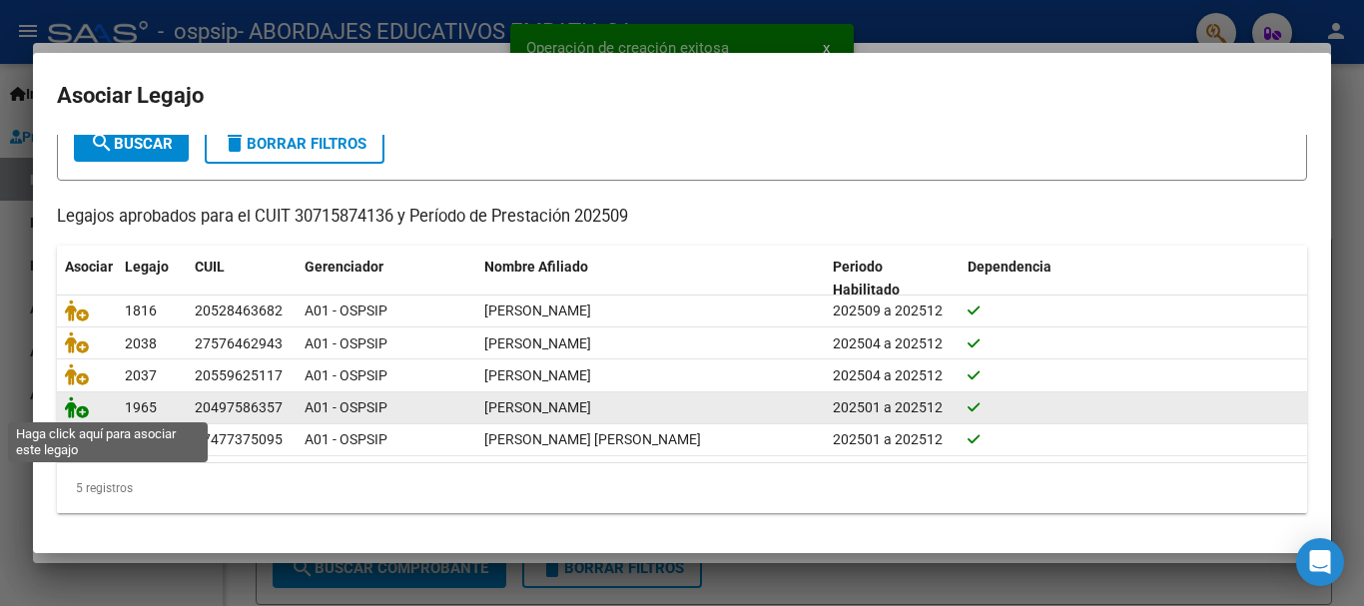
click at [83, 399] on icon at bounding box center [77, 407] width 24 height 22
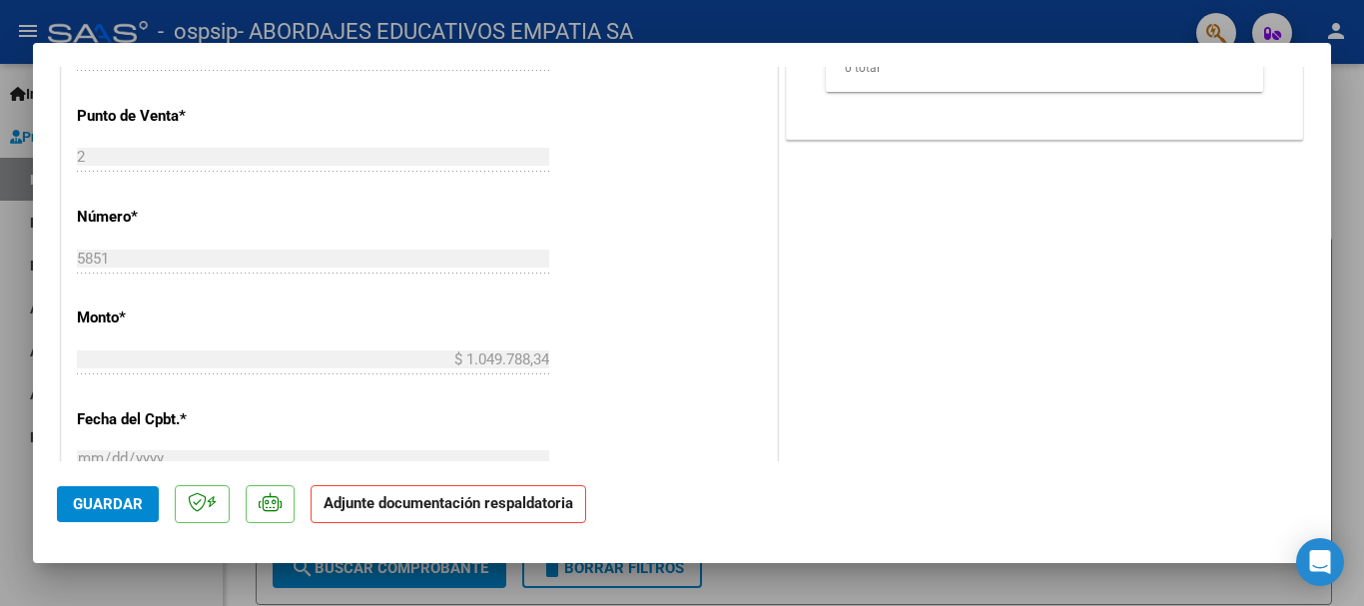
scroll to position [466, 0]
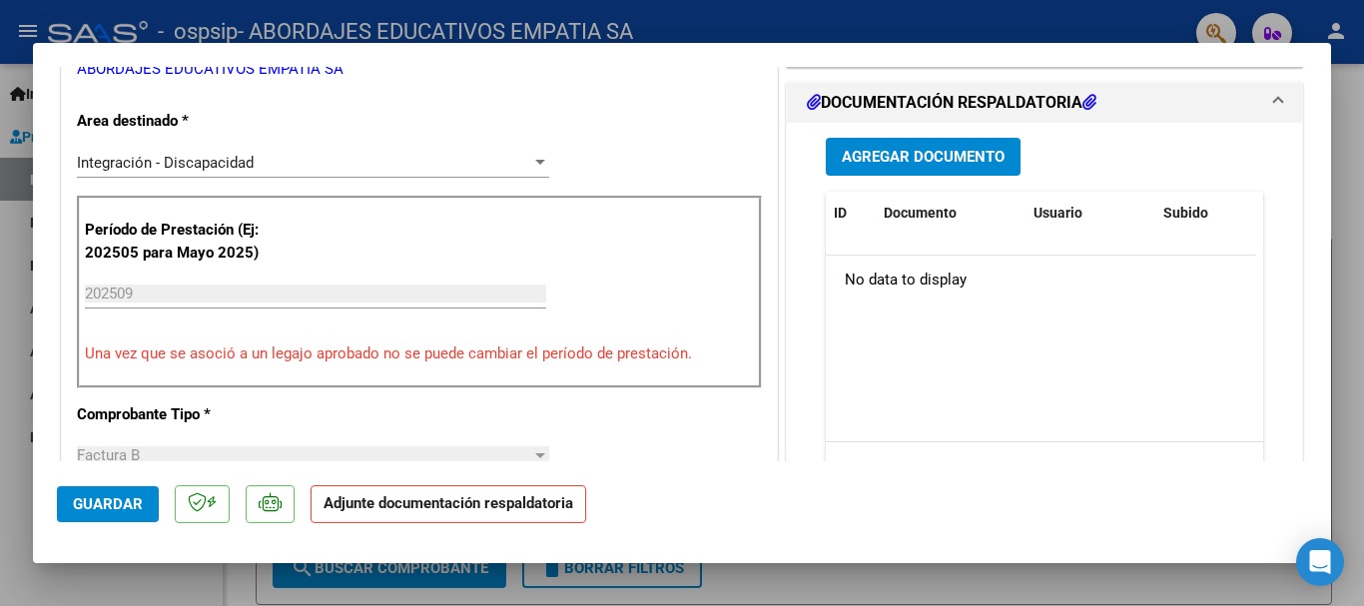
click at [948, 165] on span "Agregar Documento" at bounding box center [923, 158] width 163 height 18
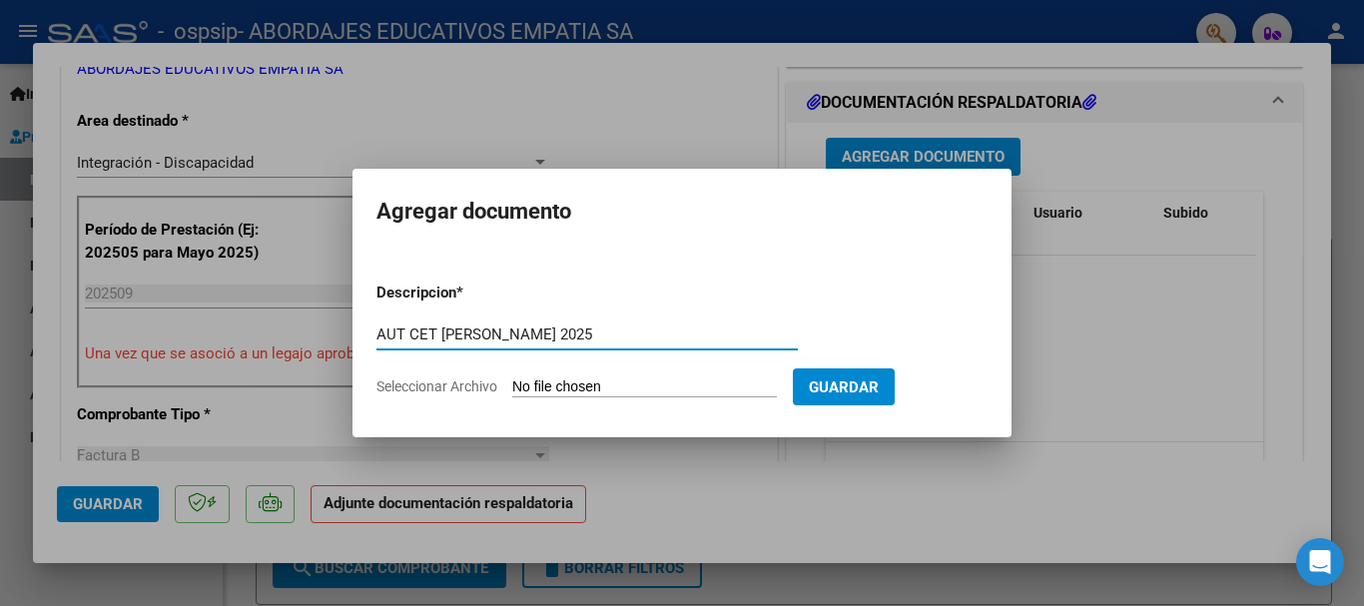
click at [580, 390] on input "Seleccionar Archivo" at bounding box center [644, 387] width 265 height 19
drag, startPoint x: 608, startPoint y: 337, endPoint x: 316, endPoint y: 348, distance: 292.8
click at [325, 345] on div "COMPROBANTE VER COMPROBANTE ESTADO: Recibida. En proceso de confirmacion/acepta…" at bounding box center [682, 303] width 1364 height 606
type input "PLANILLA DE ASIST CET [DATE] [PERSON_NAME]"
click at [533, 379] on input "Seleccionar Archivo" at bounding box center [644, 387] width 265 height 19
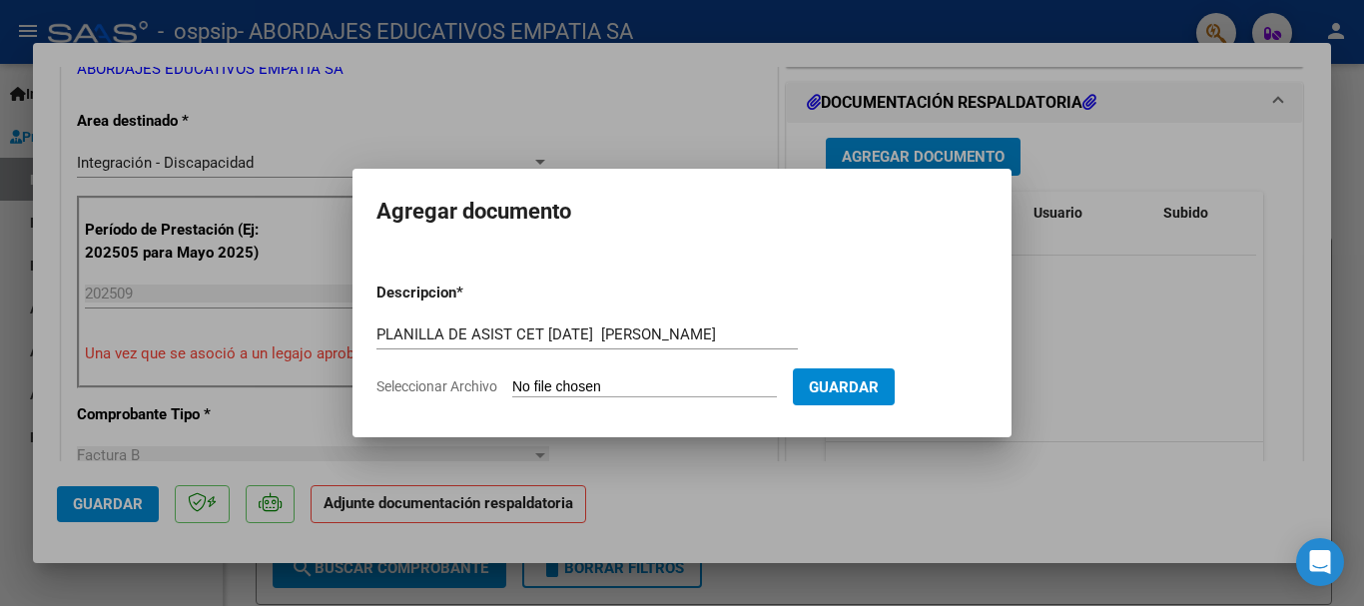
type input "C:\fakepath\PLANILLA DE ASISTENCIA_30715874136_06_0002_00005851.pdf"
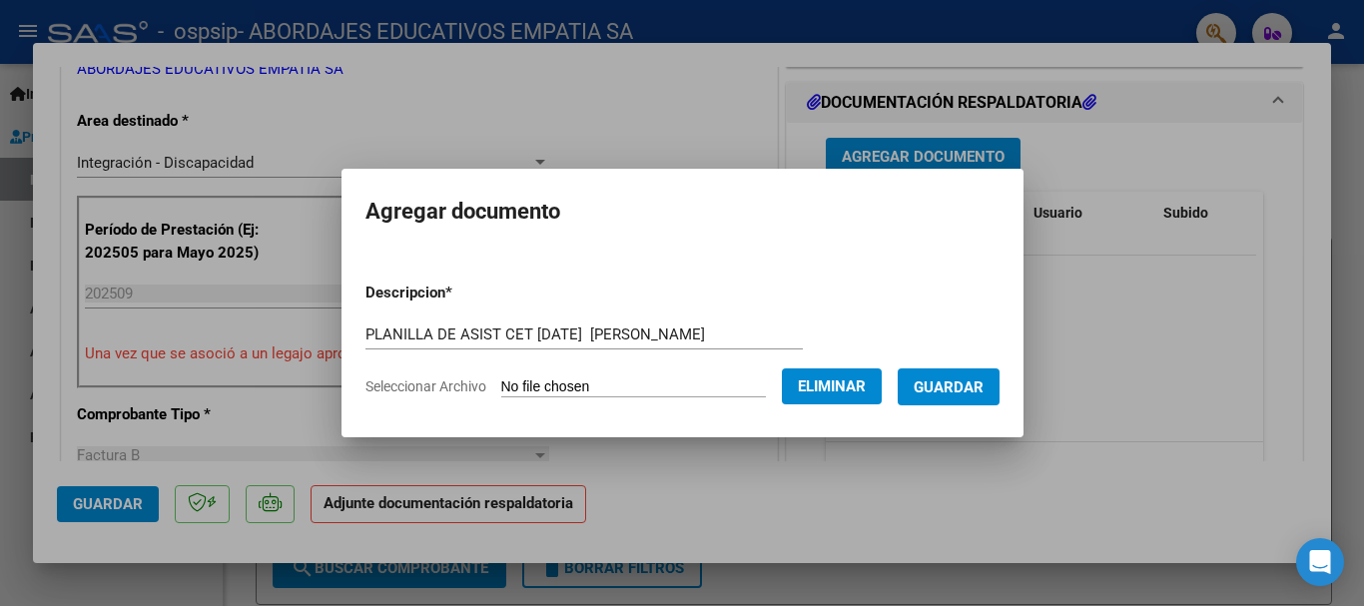
click at [996, 373] on button "Guardar" at bounding box center [949, 386] width 102 height 37
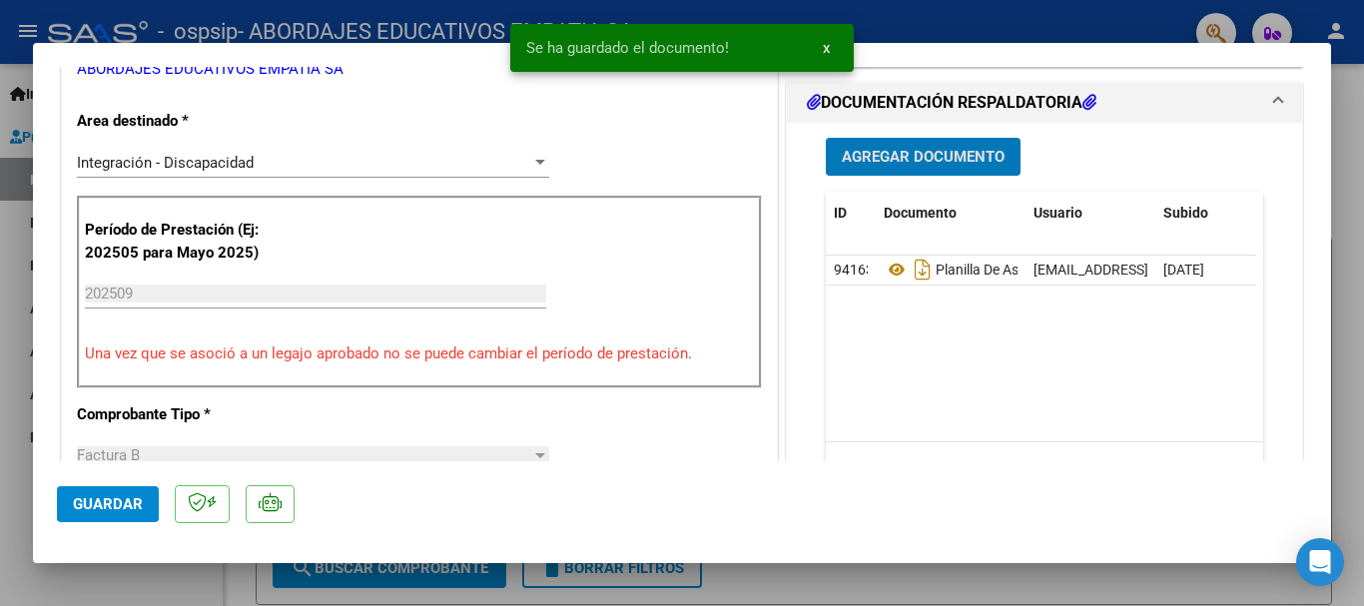
click at [970, 162] on span "Agregar Documento" at bounding box center [923, 158] width 163 height 18
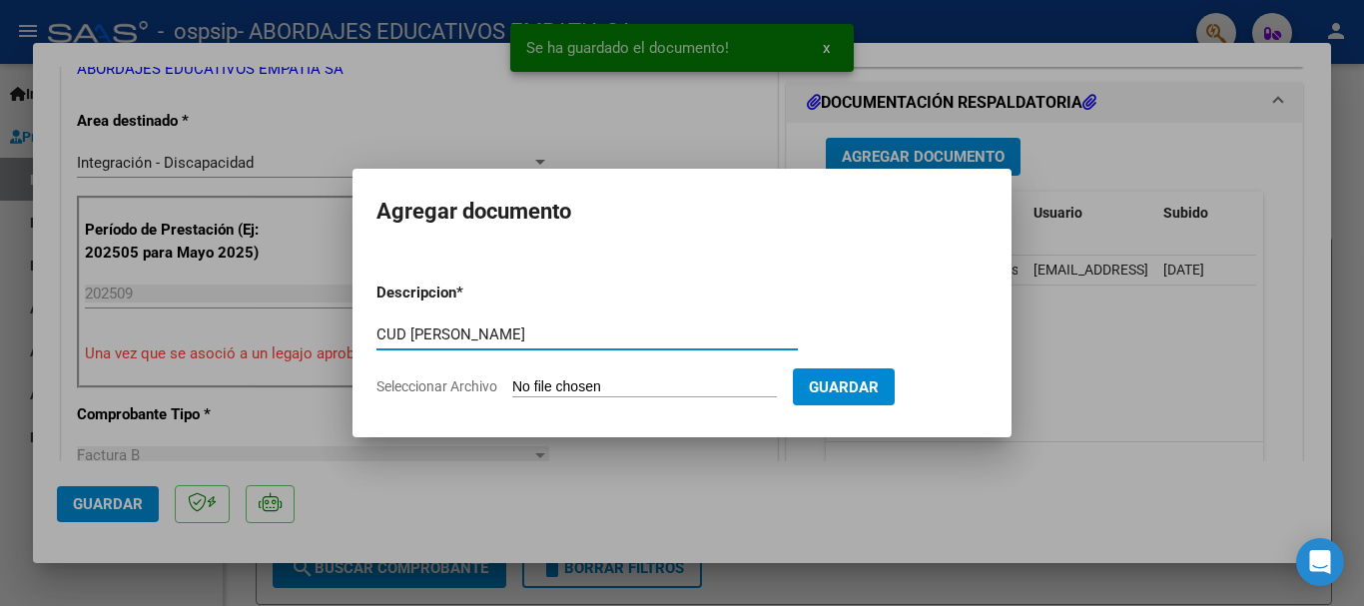
type input "CUD [PERSON_NAME]"
click at [689, 378] on input "Seleccionar Archivo" at bounding box center [644, 387] width 265 height 19
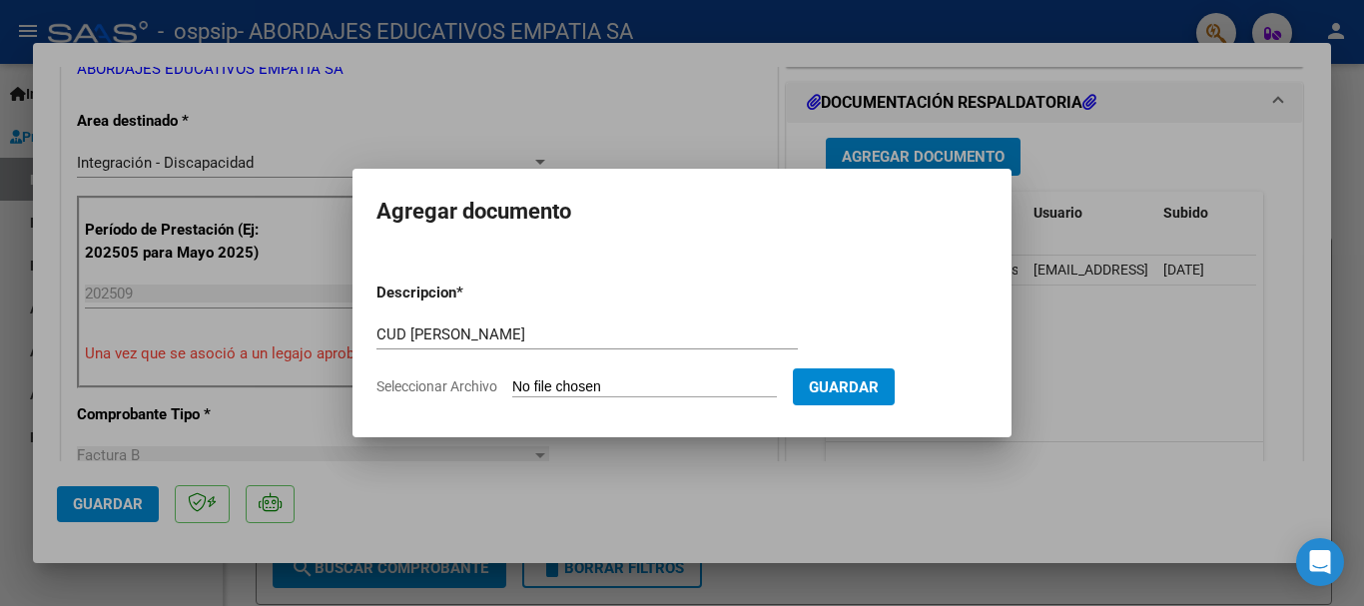
type input "C:\fakepath\CUD [PERSON_NAME] 2022.pdf"
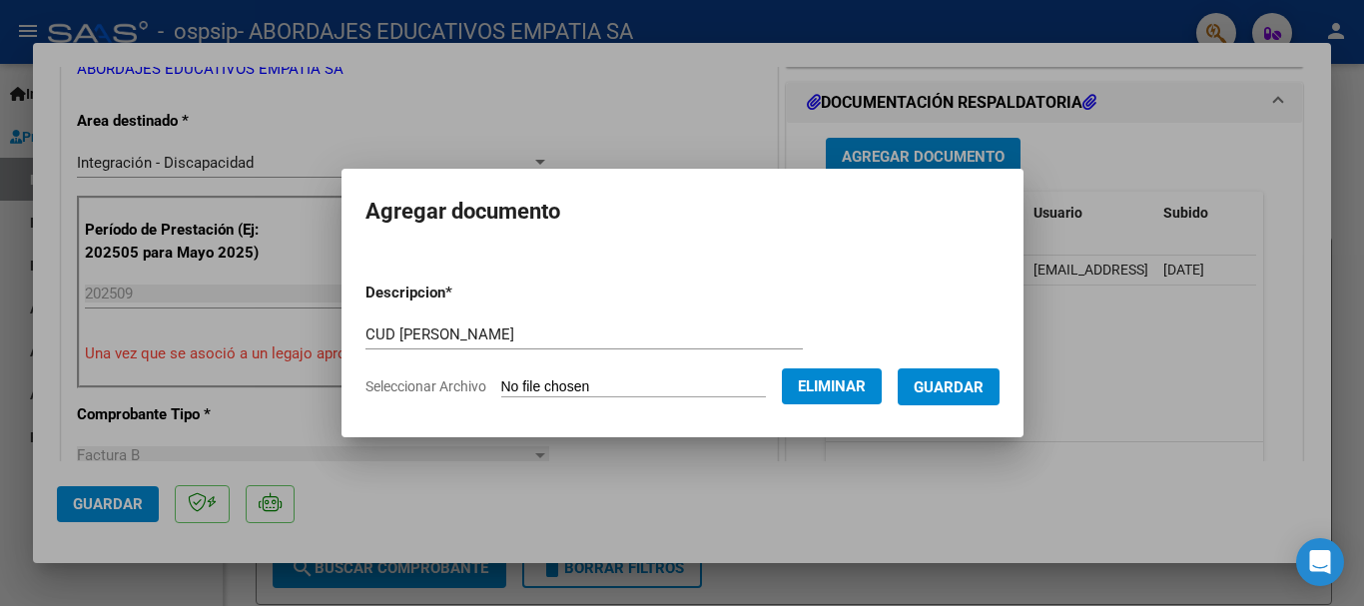
click at [950, 395] on span "Guardar" at bounding box center [949, 387] width 70 height 18
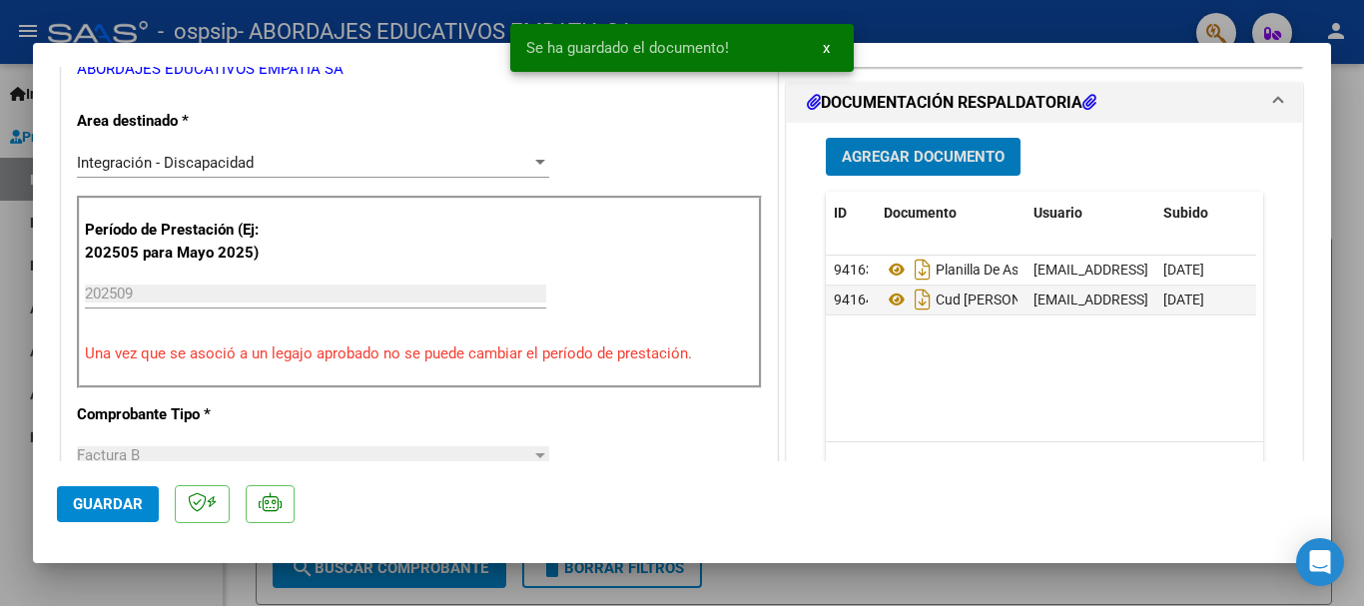
click at [928, 146] on button "Agregar Documento" at bounding box center [923, 156] width 195 height 37
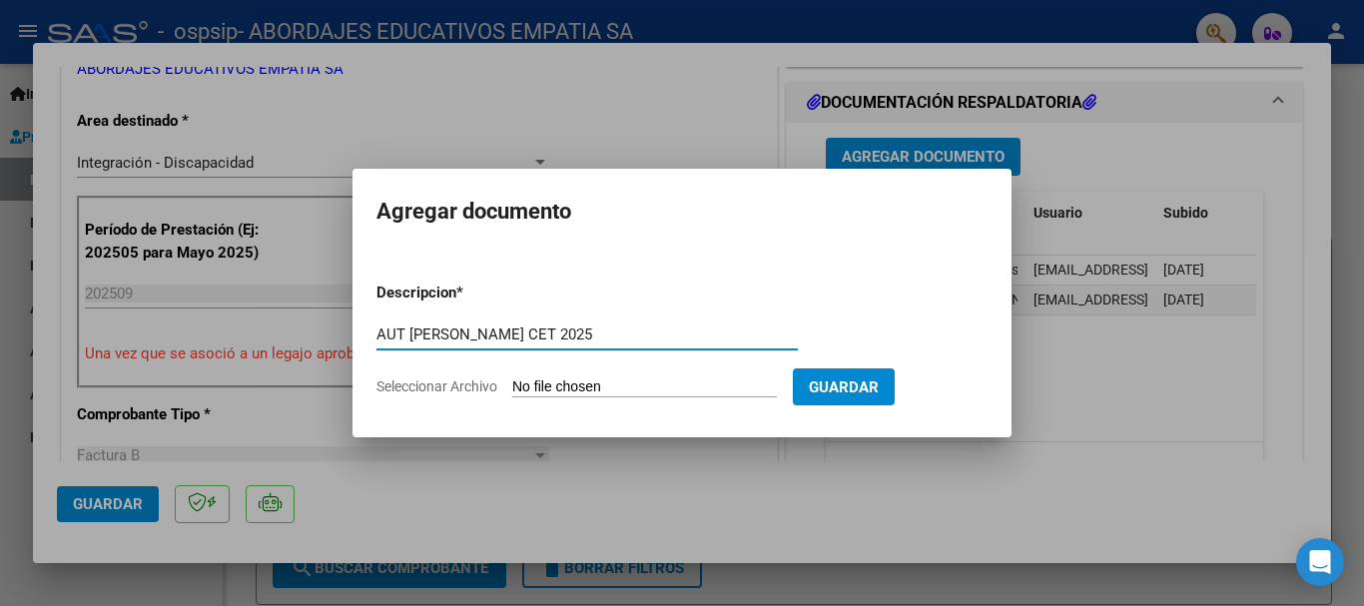
type input "AUT [PERSON_NAME] CET 2025"
click at [543, 375] on form "Descripcion * AUT [PERSON_NAME] CET 2025 Escriba aquí una descripcion Seleccion…" at bounding box center [681, 340] width 611 height 146
click at [547, 388] on input "Seleccionar Archivo" at bounding box center [644, 387] width 265 height 19
type input "C:\fakepath\[PERSON_NAME] CET AUTORIZACION 2025 SEGUN RESOLUCION 360 22 _firmad…"
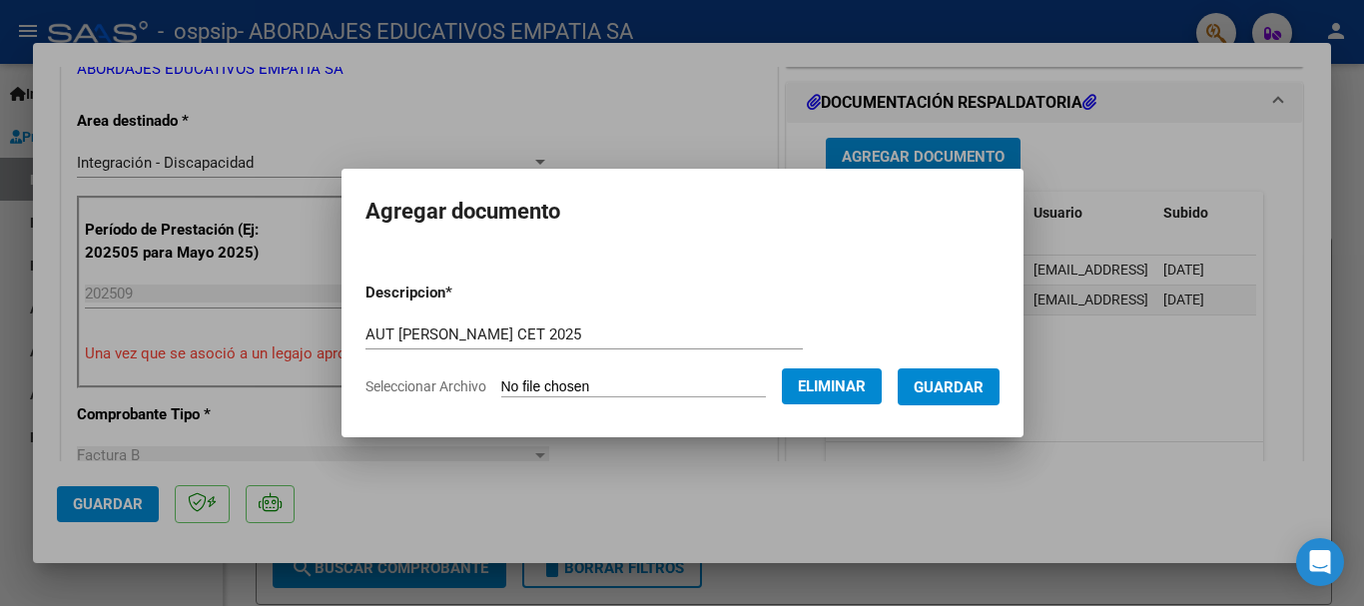
click at [988, 397] on button "Guardar" at bounding box center [949, 386] width 102 height 37
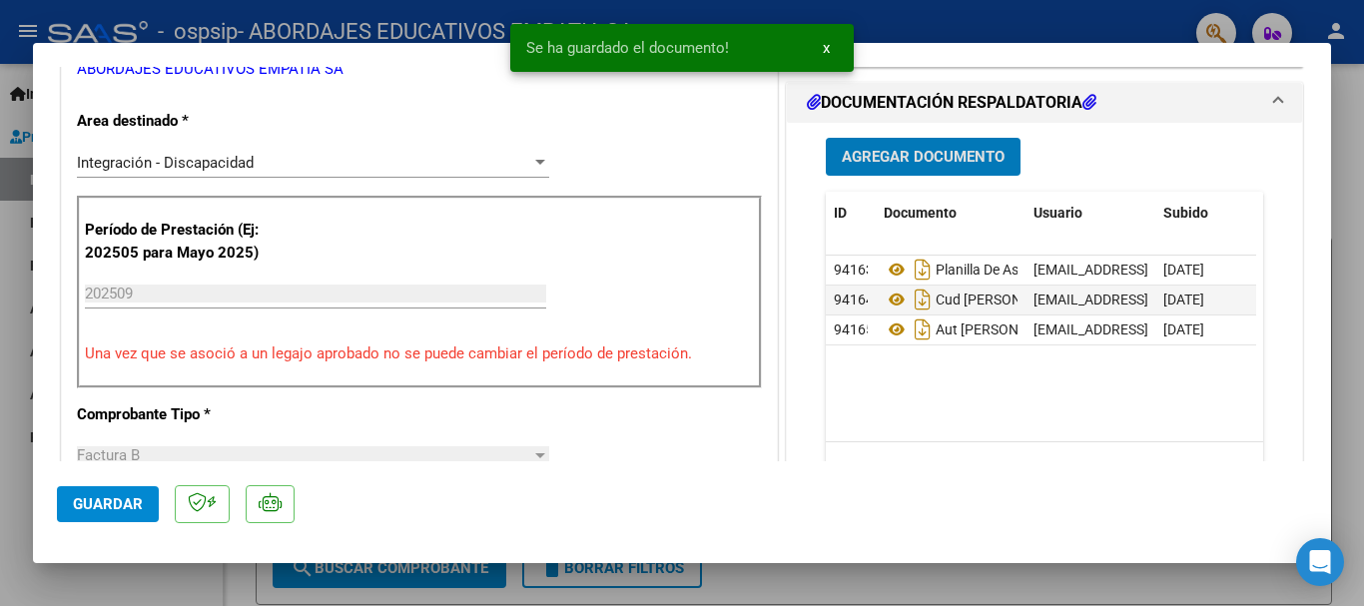
click at [78, 495] on span "Guardar" at bounding box center [108, 504] width 70 height 18
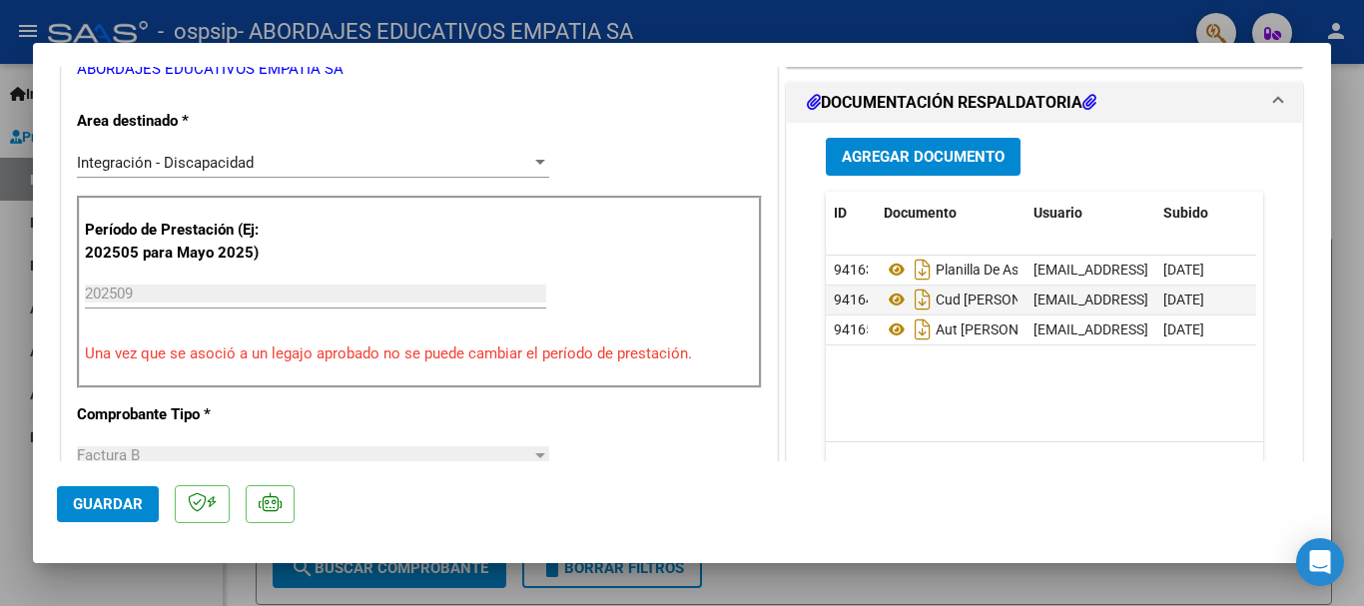
click at [86, 496] on span "Guardar" at bounding box center [108, 504] width 70 height 18
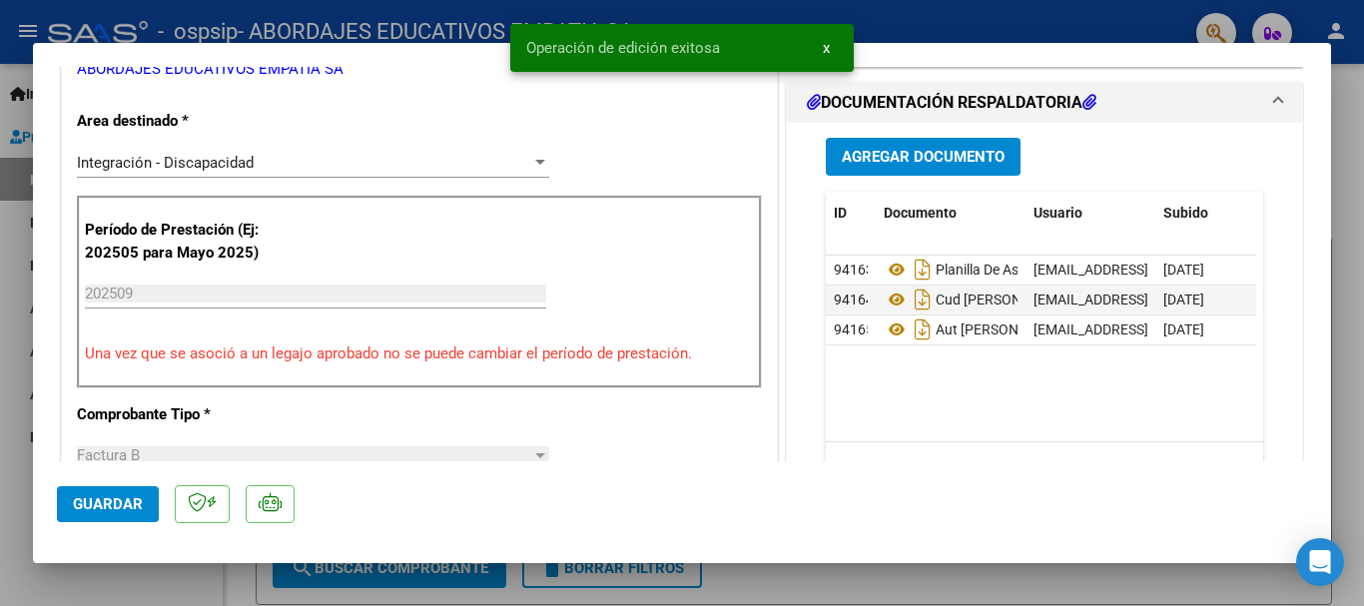
click at [31, 350] on div at bounding box center [682, 303] width 1364 height 606
type input "$ 0,00"
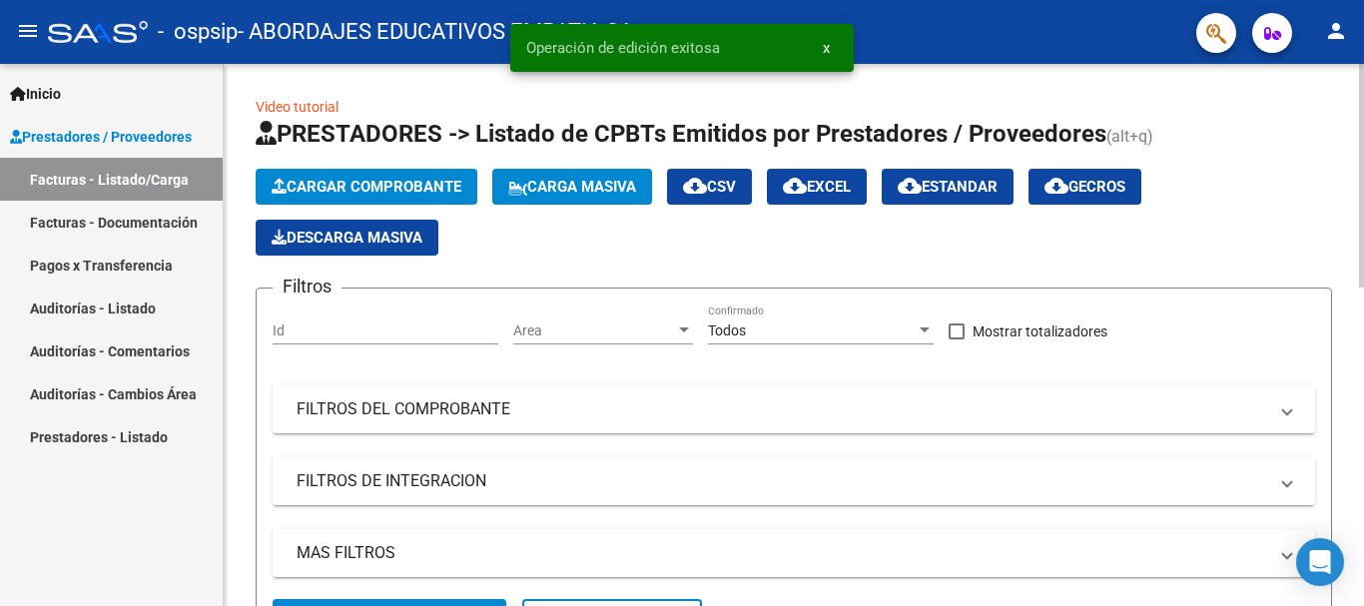
click at [824, 132] on span "PRESTADORES -> Listado de CPBTs Emitidos por Prestadores / Proveedores" at bounding box center [681, 134] width 851 height 28
click at [1252, 120] on h1 "PRESTADORES -> Listado de CPBTs Emitidos por Prestadores / Proveedores (alt+q)" at bounding box center [794, 135] width 1076 height 35
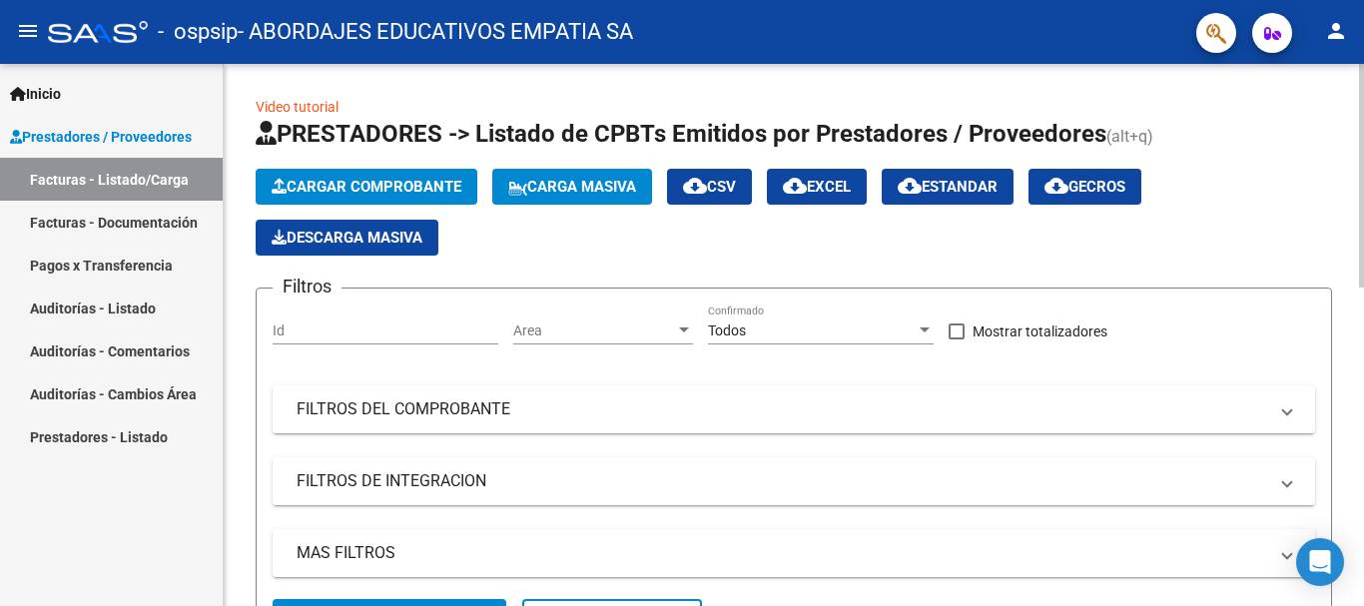
drag, startPoint x: 685, startPoint y: 131, endPoint x: 260, endPoint y: 133, distance: 425.4
click at [260, 133] on h1 "PRESTADORES -> Listado de CPBTs Emitidos por Prestadores / Proveedores (alt+q)" at bounding box center [794, 135] width 1076 height 35
drag, startPoint x: 242, startPoint y: 91, endPoint x: 1167, endPoint y: 128, distance: 926.4
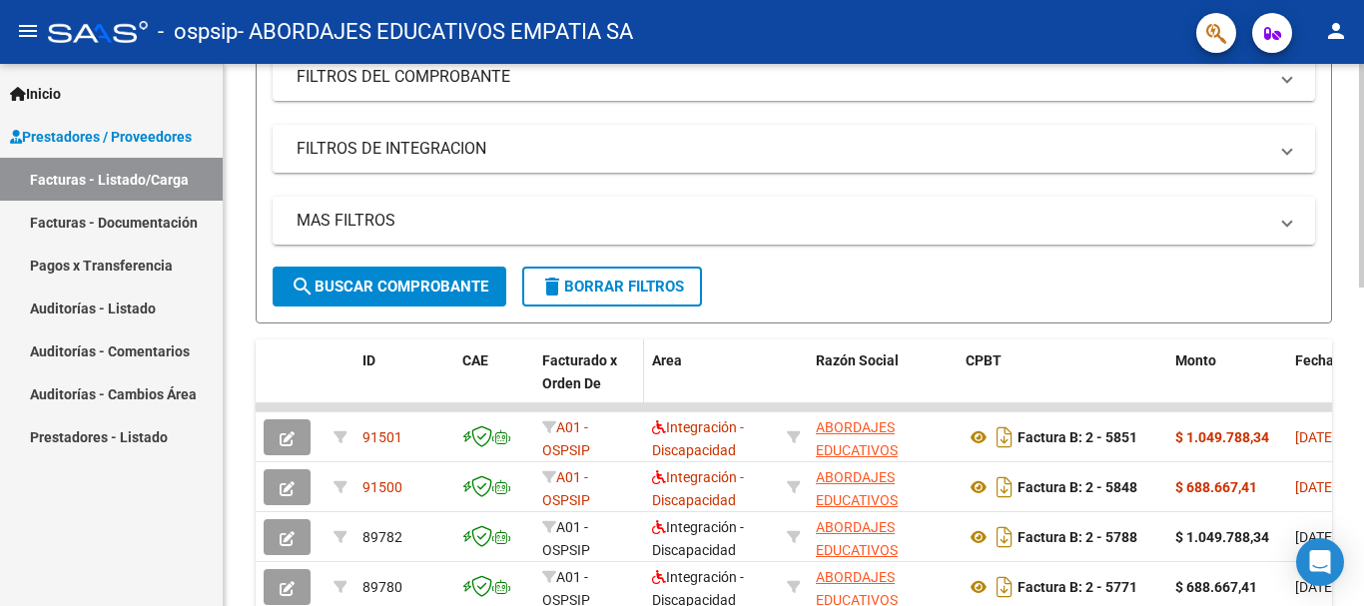
scroll to position [0, 0]
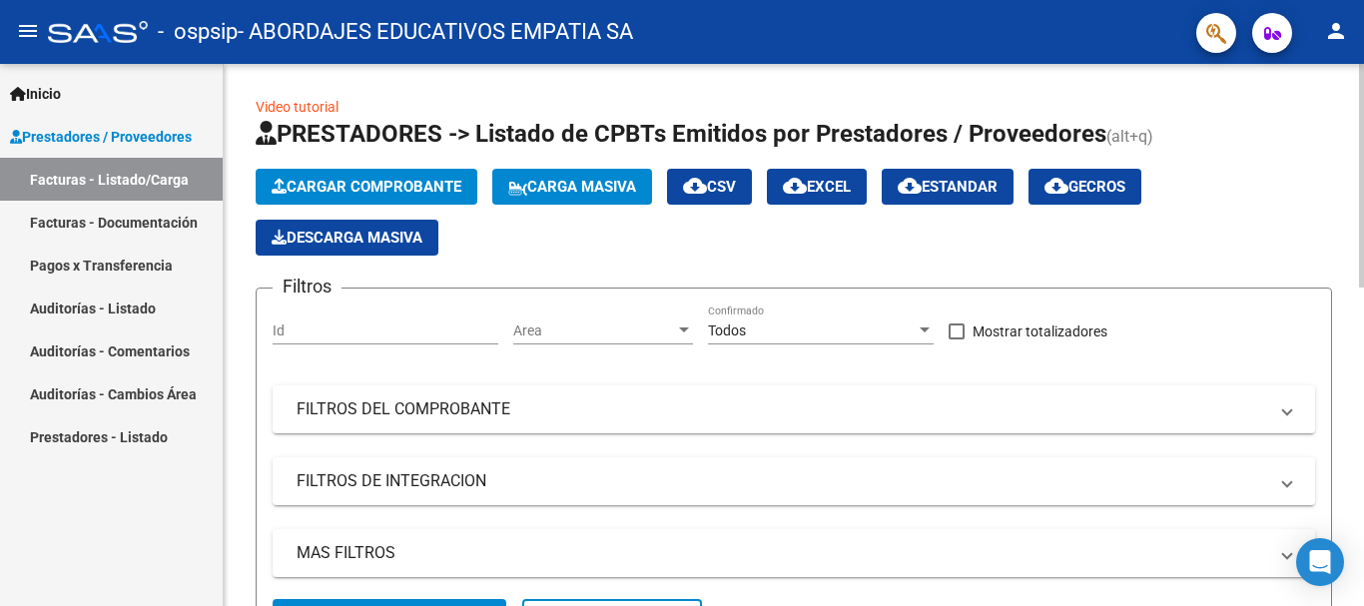
click at [401, 193] on span "Cargar Comprobante" at bounding box center [367, 187] width 190 height 18
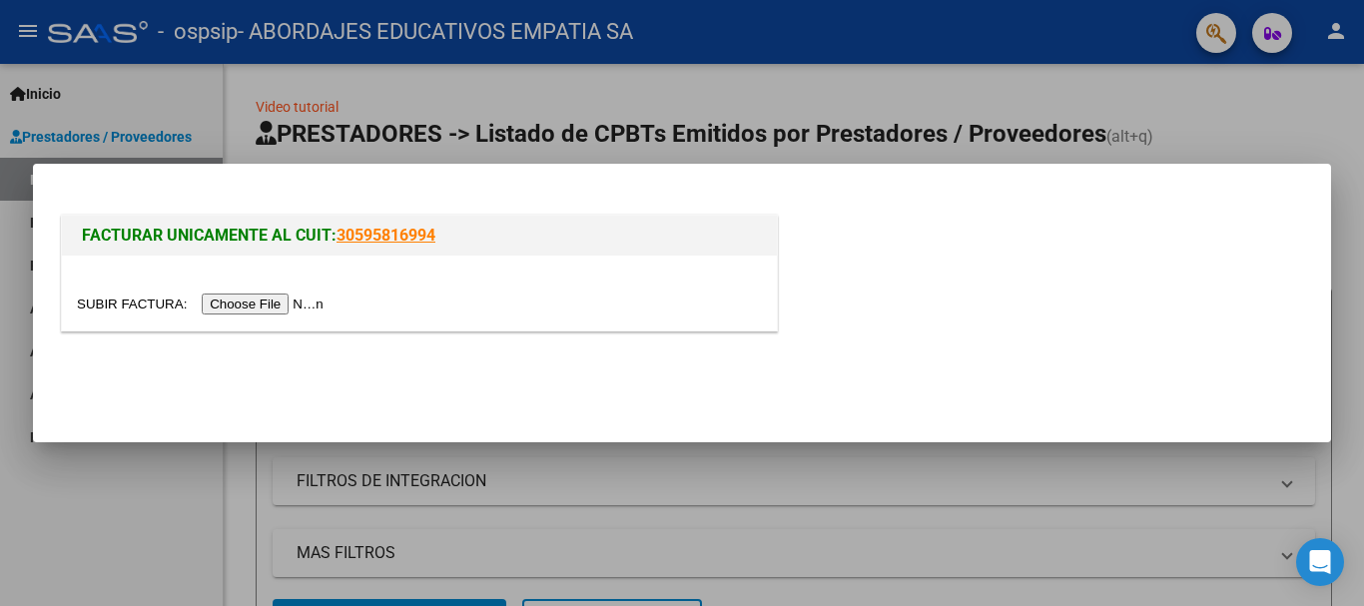
click at [326, 301] on input "file" at bounding box center [203, 304] width 253 height 21
click at [290, 304] on input "file" at bounding box center [203, 304] width 253 height 21
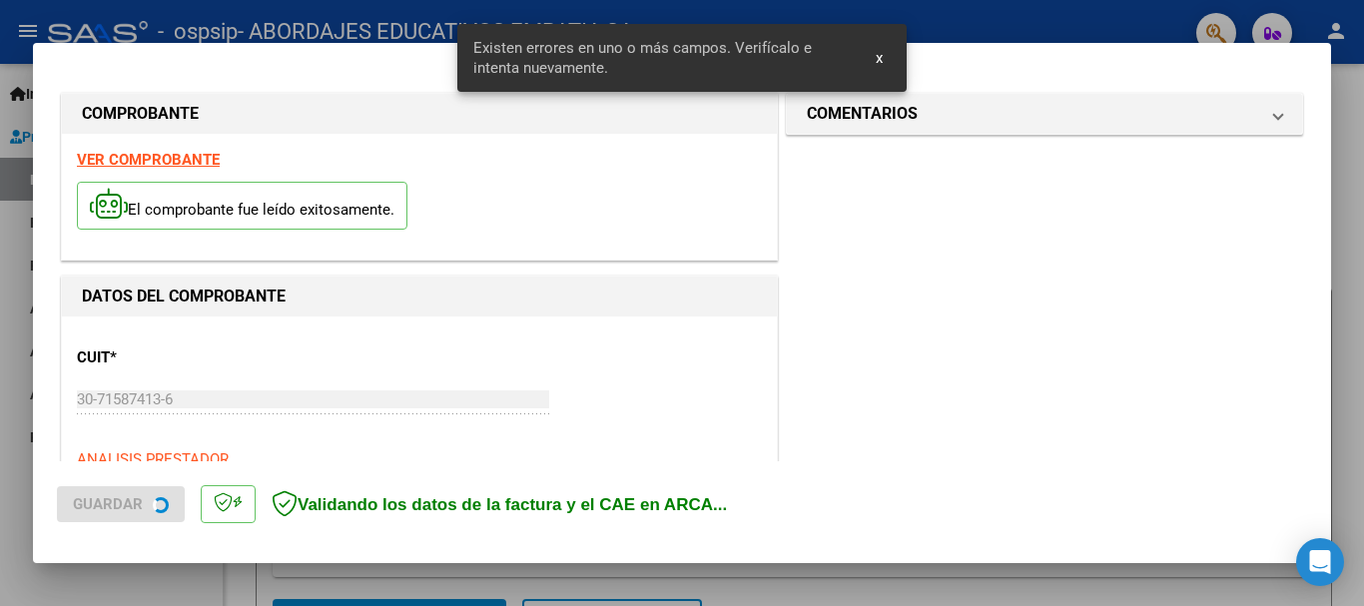
scroll to position [498, 0]
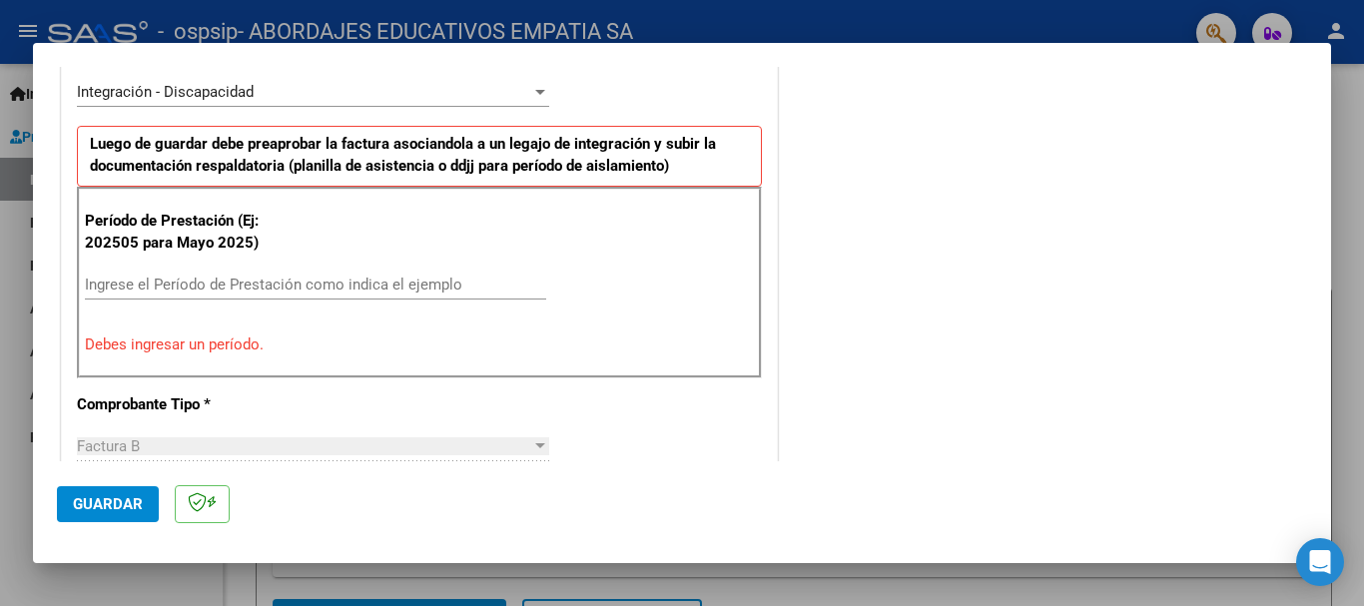
click at [329, 288] on input "Ingrese el Período de Prestación como indica el ejemplo" at bounding box center [315, 285] width 461 height 18
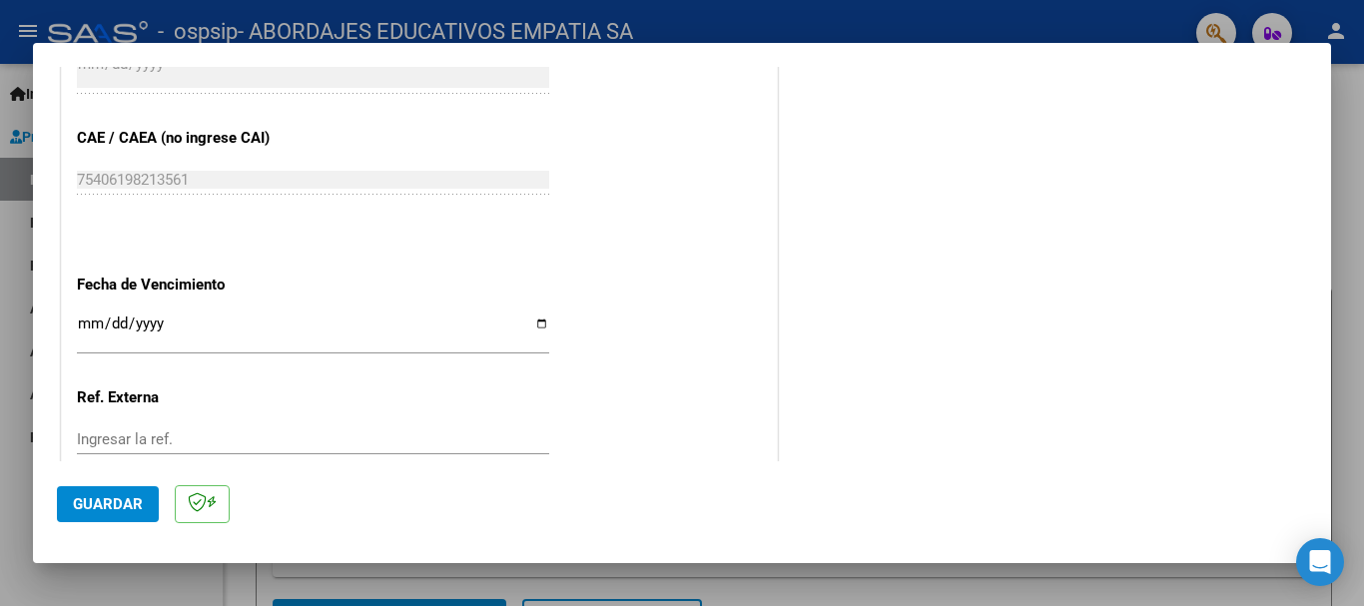
scroll to position [1363, 0]
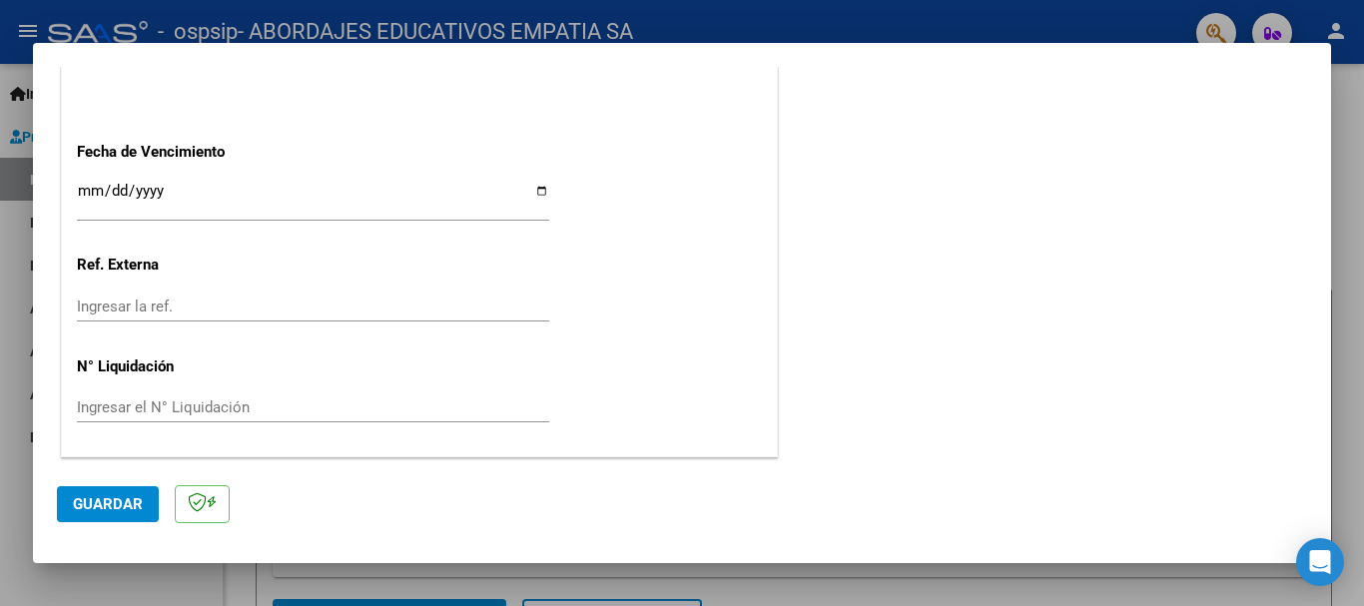
type input "202509"
click at [138, 210] on input "Ingresar la fecha" at bounding box center [313, 199] width 472 height 32
click at [538, 185] on input "Ingresar la fecha" at bounding box center [313, 199] width 472 height 32
type input "[DATE]"
click at [123, 490] on button "Guardar" at bounding box center [108, 504] width 102 height 36
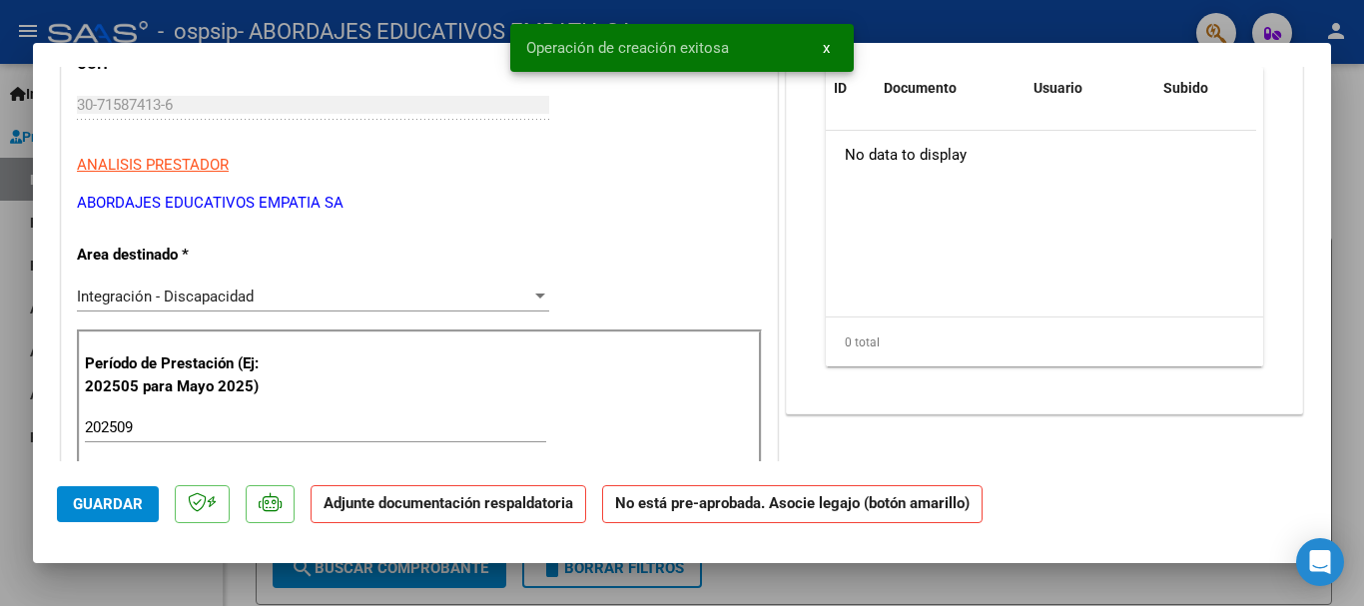
scroll to position [67, 0]
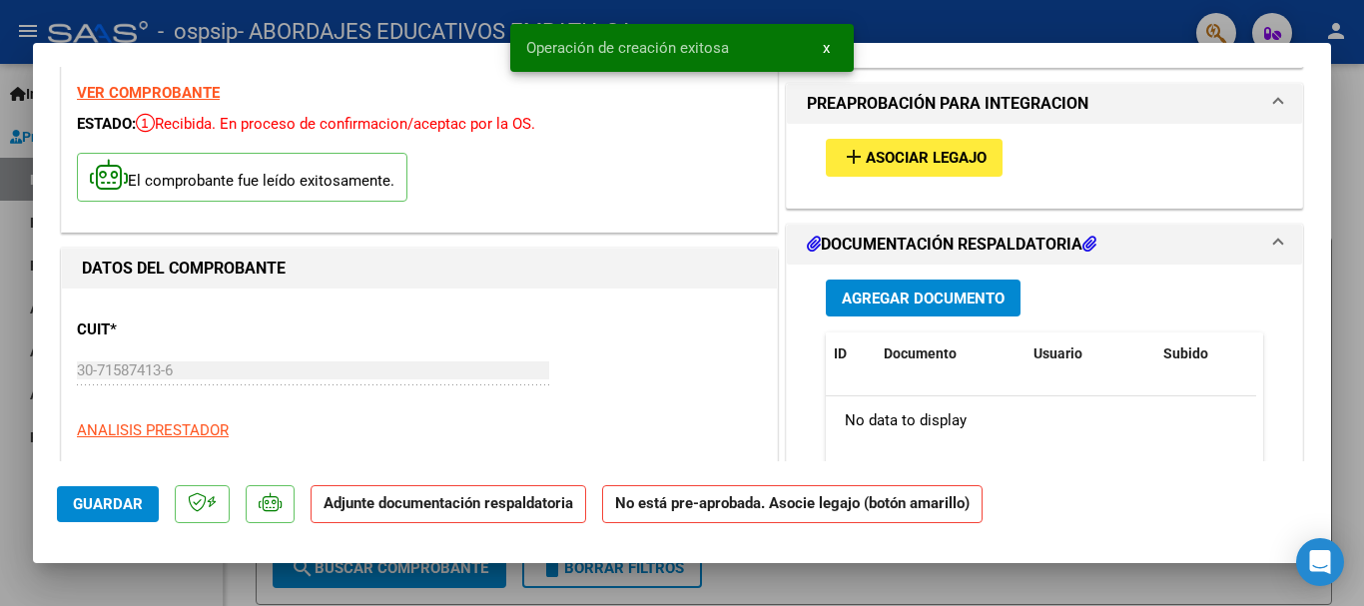
click at [960, 166] on span "Asociar Legajo" at bounding box center [926, 159] width 121 height 18
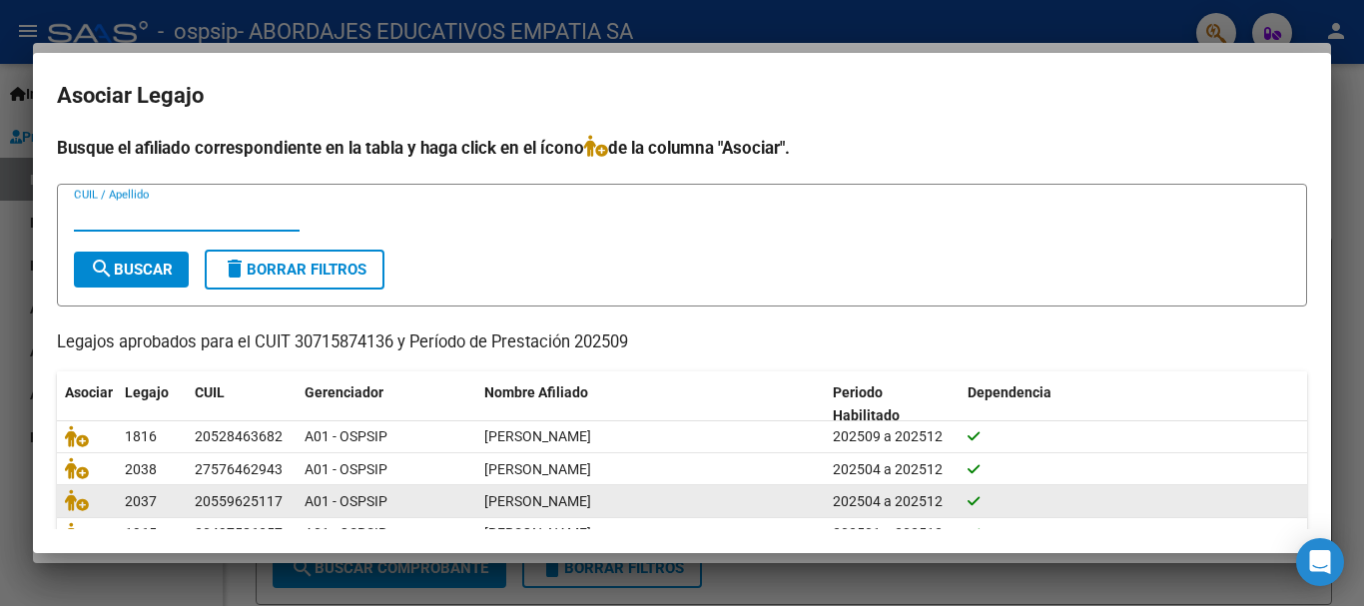
scroll to position [131, 0]
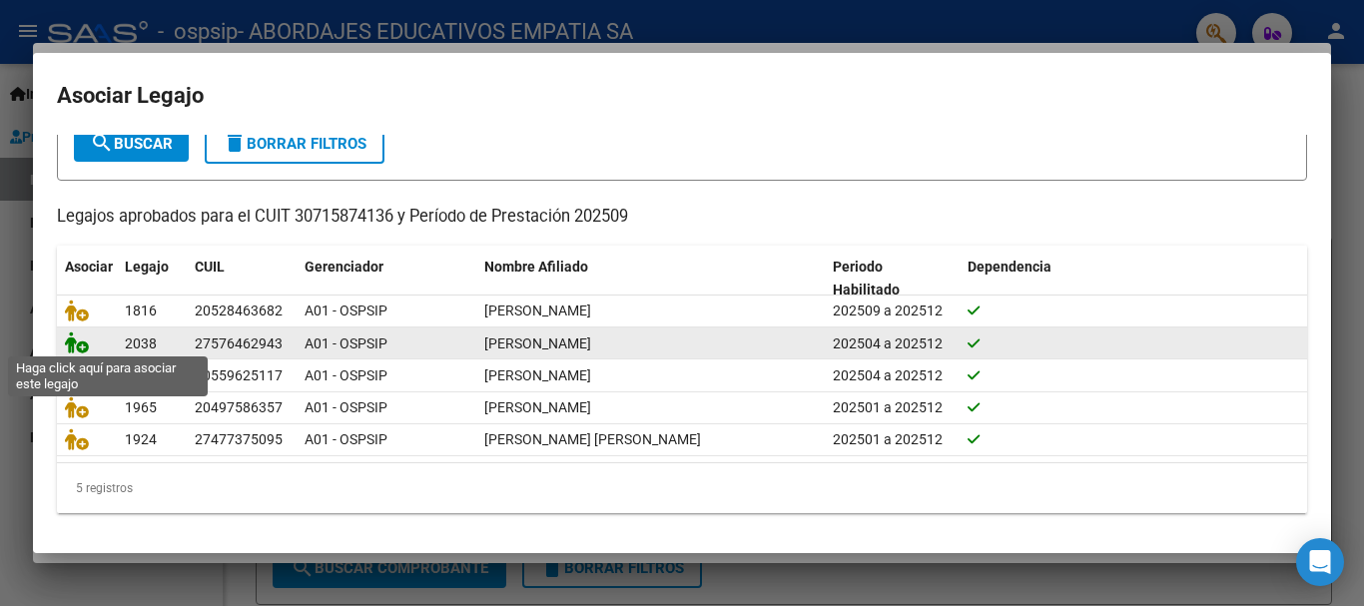
click at [70, 333] on icon at bounding box center [77, 343] width 24 height 22
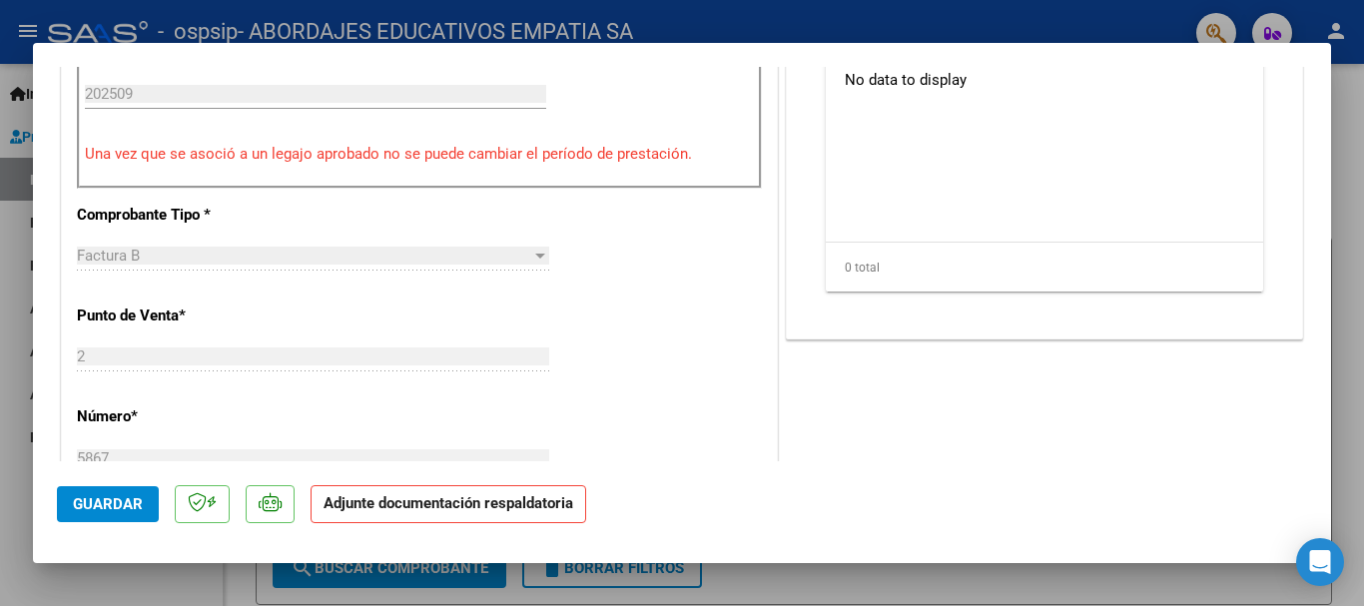
scroll to position [399, 0]
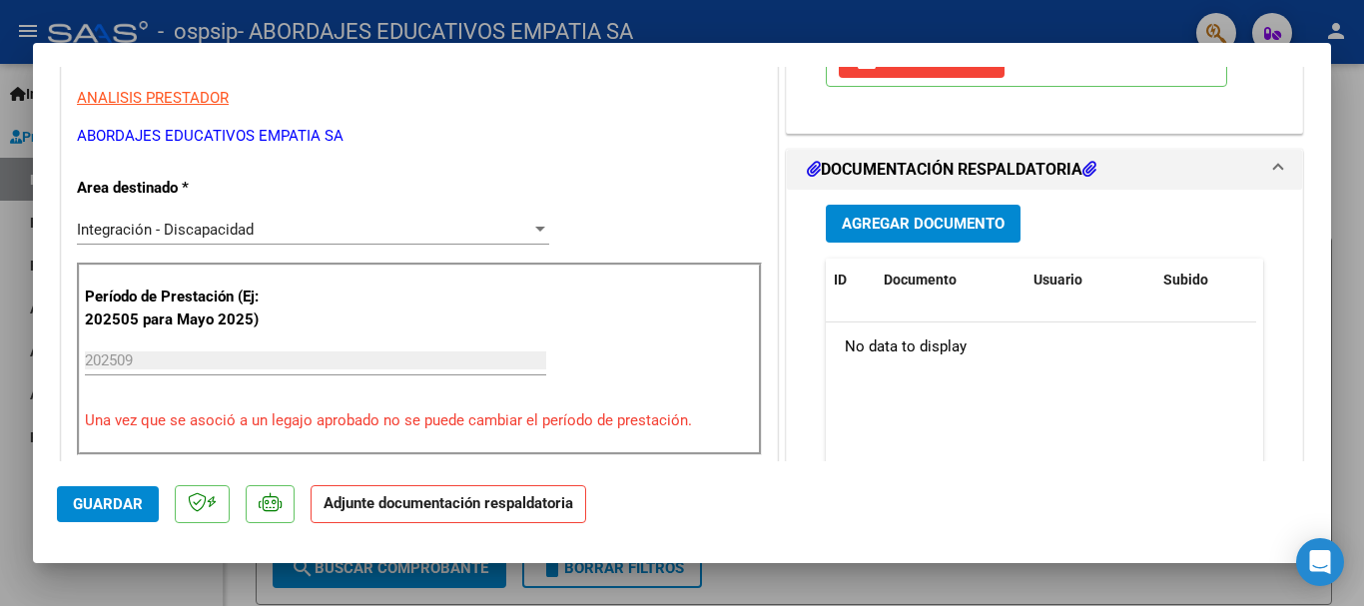
click at [967, 221] on span "Agregar Documento" at bounding box center [923, 225] width 163 height 18
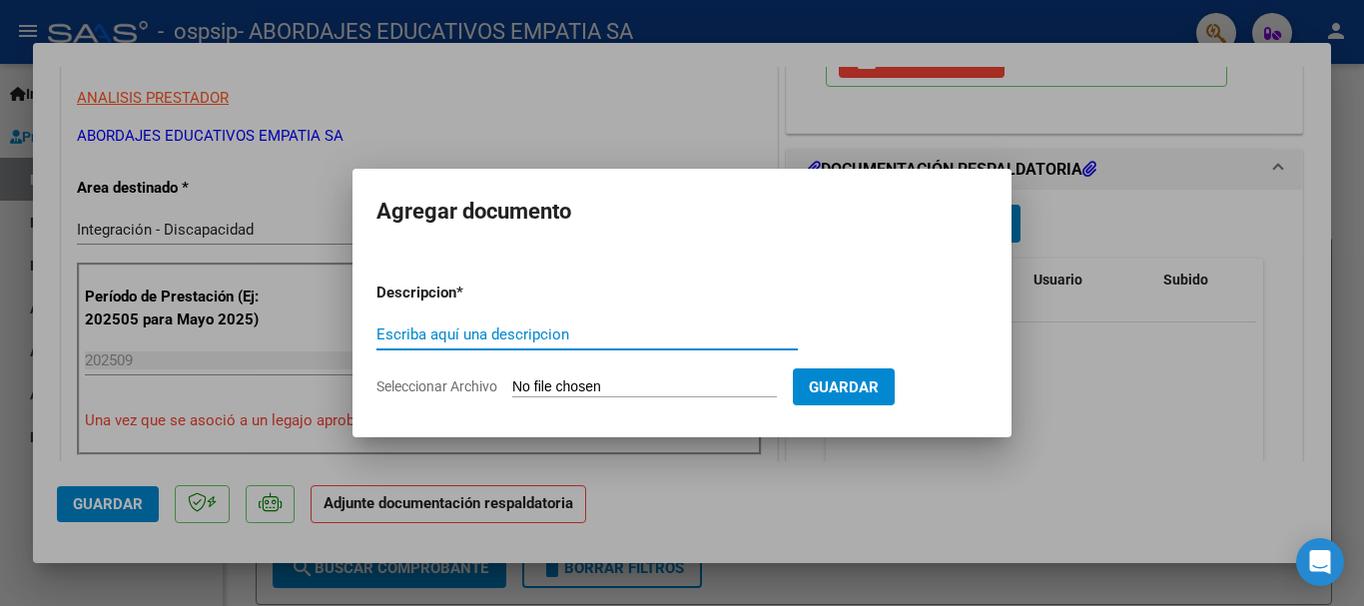
click at [524, 336] on input "Escriba aquí una descripcion" at bounding box center [586, 335] width 421 height 18
click at [565, 338] on input "Escriba aquí una descripcion" at bounding box center [586, 335] width 421 height 18
type input "AUT [PERSON_NAME] 2025"
click at [620, 375] on form "Descripcion * AUT [PERSON_NAME] 2025 Escriba aquí una descripcion Seleccionar A…" at bounding box center [681, 340] width 611 height 146
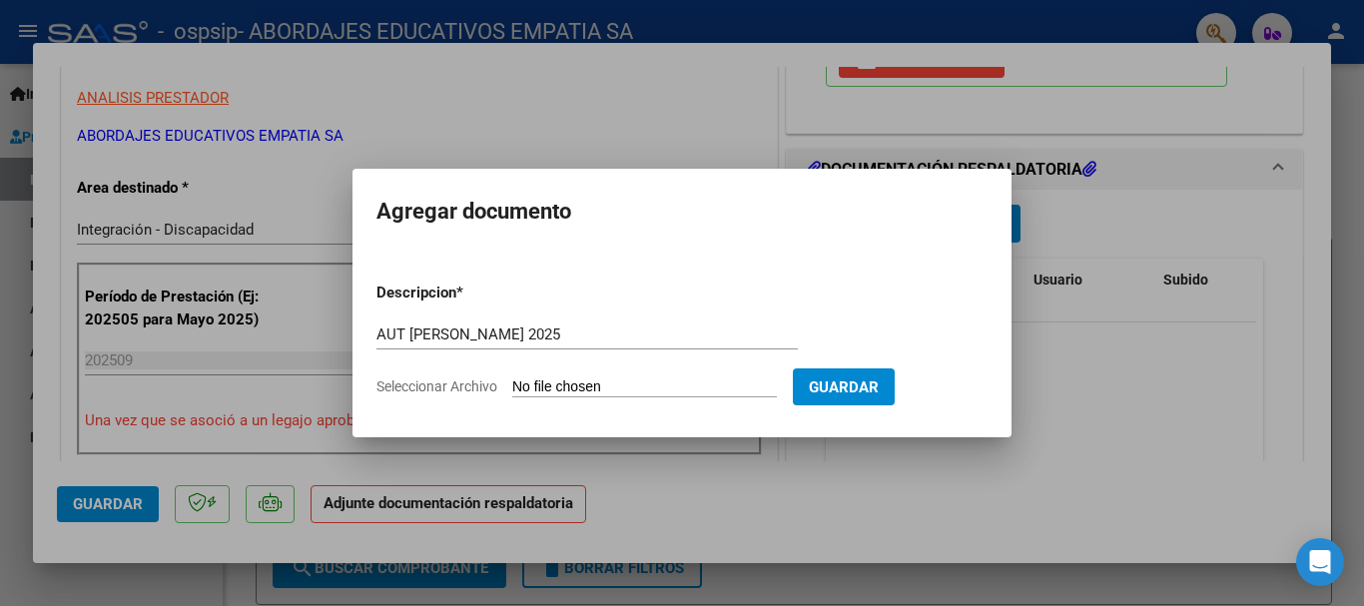
click at [618, 390] on input "Seleccionar Archivo" at bounding box center [644, 387] width 265 height 19
type input "C:\fakepath\[PERSON_NAME] CET AUTORIZACION 2025 SEGUN RESOLUCION 360 22_firmado…"
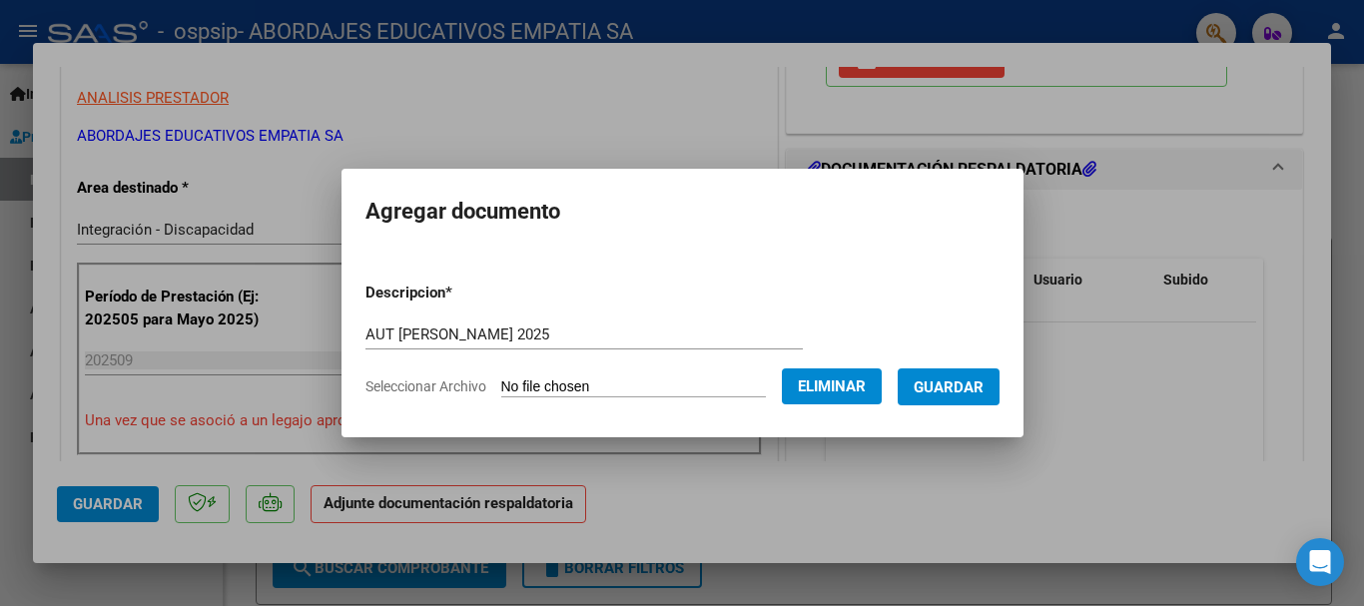
click at [983, 396] on button "Guardar" at bounding box center [949, 386] width 102 height 37
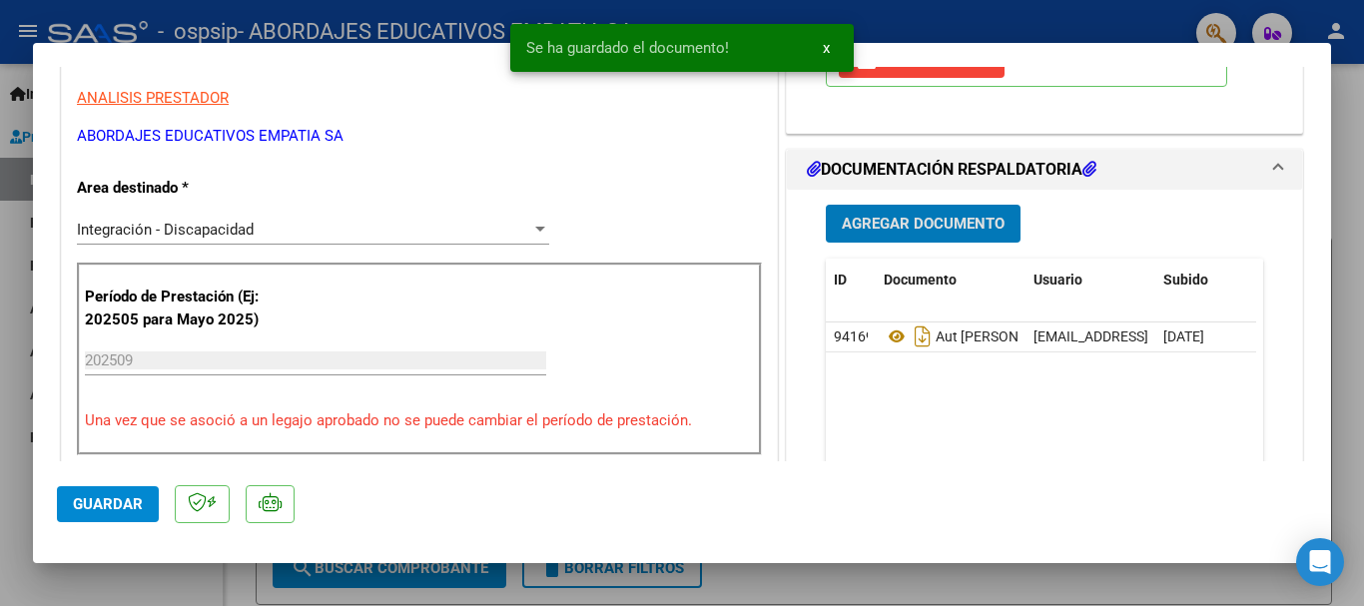
click at [958, 220] on span "Agregar Documento" at bounding box center [923, 225] width 163 height 18
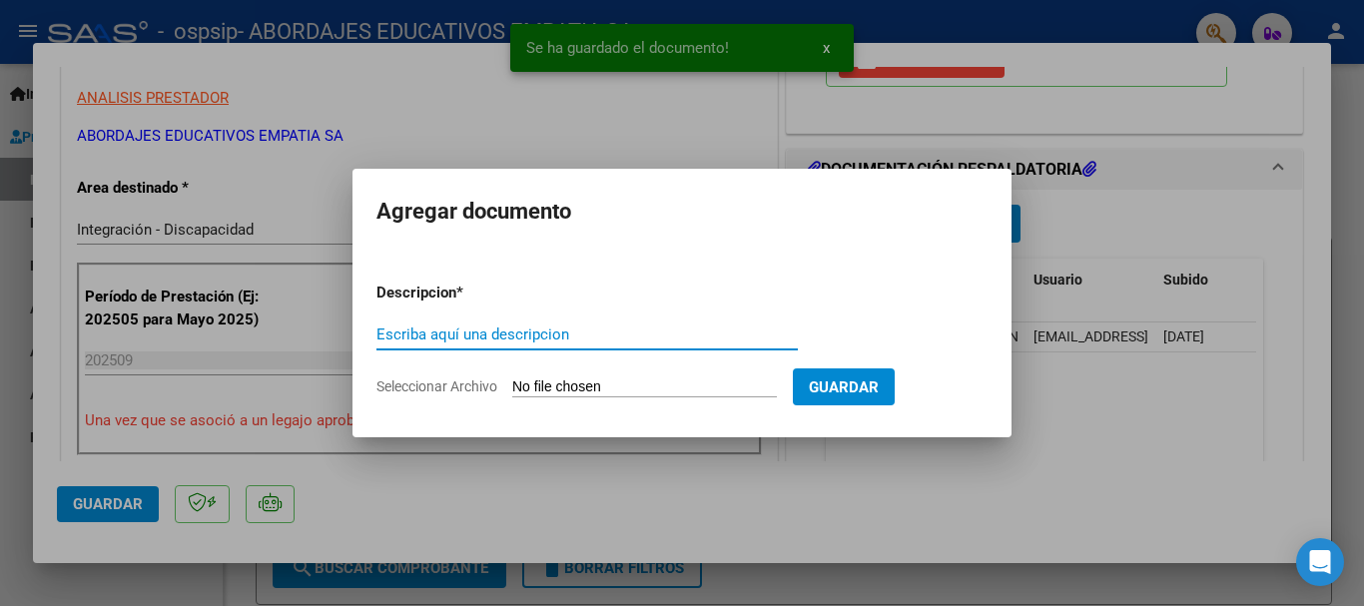
type input "R"
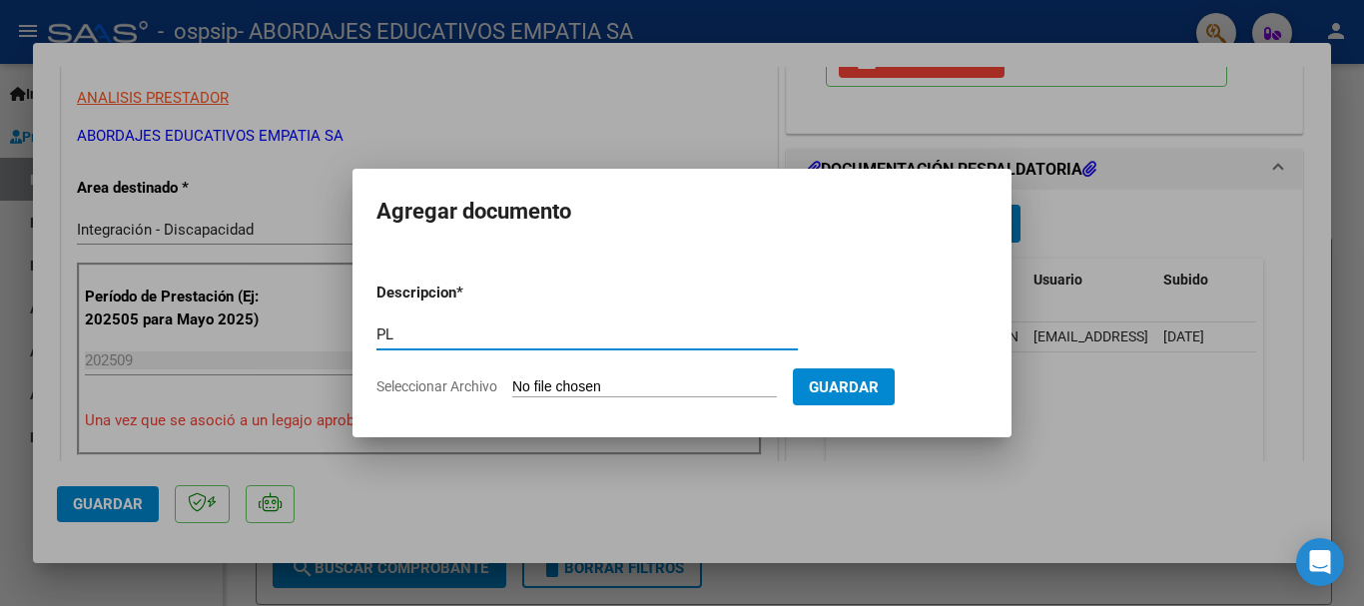
type input "P"
type input "CUD [PERSON_NAME] L"
click at [659, 385] on input "Seleccionar Archivo" at bounding box center [644, 387] width 265 height 19
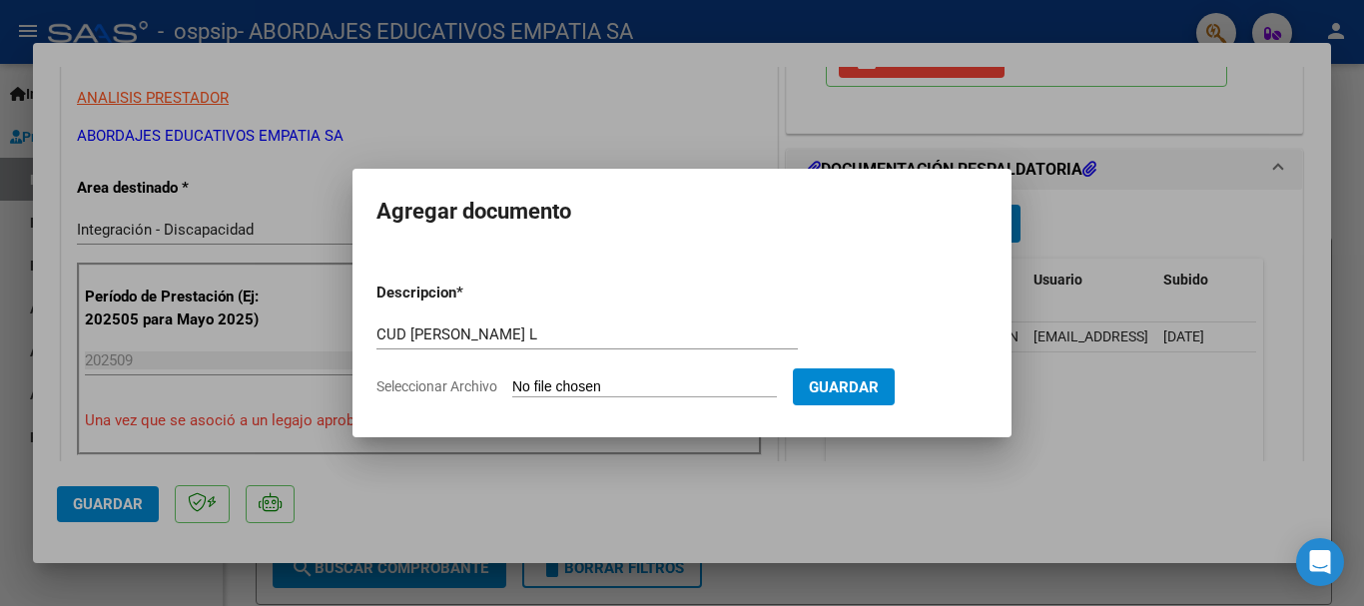
type input "C:\fakepath\CUD [PERSON_NAME]pdf"
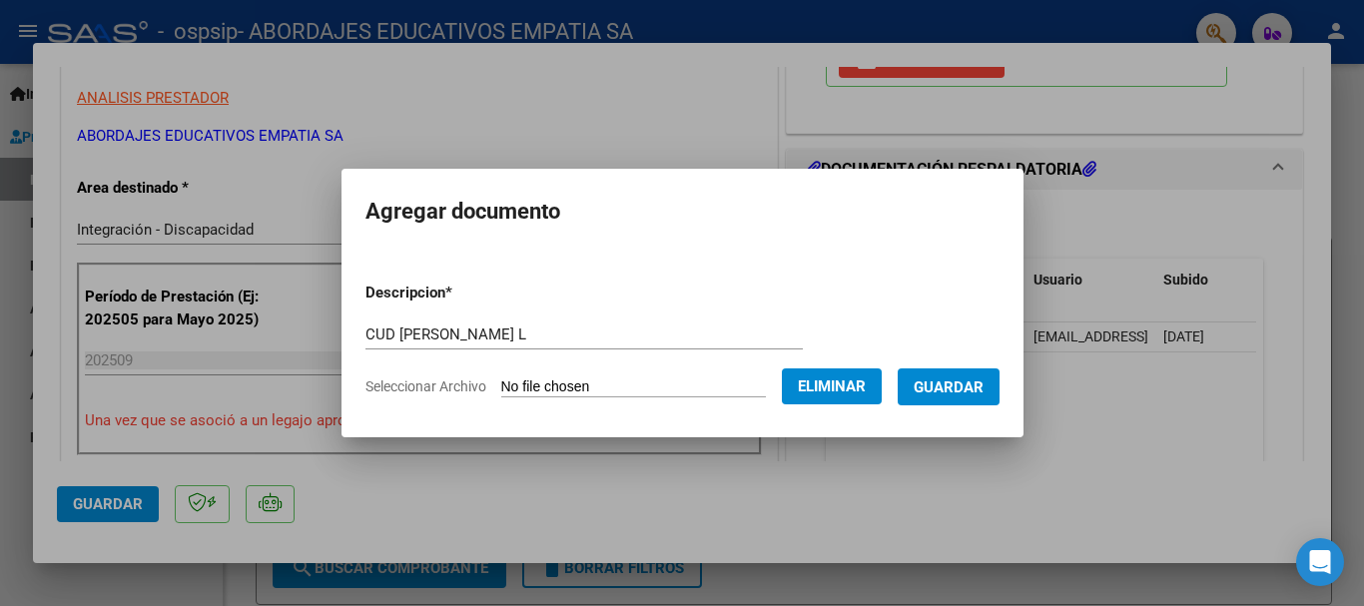
click at [972, 387] on span "Guardar" at bounding box center [949, 387] width 70 height 18
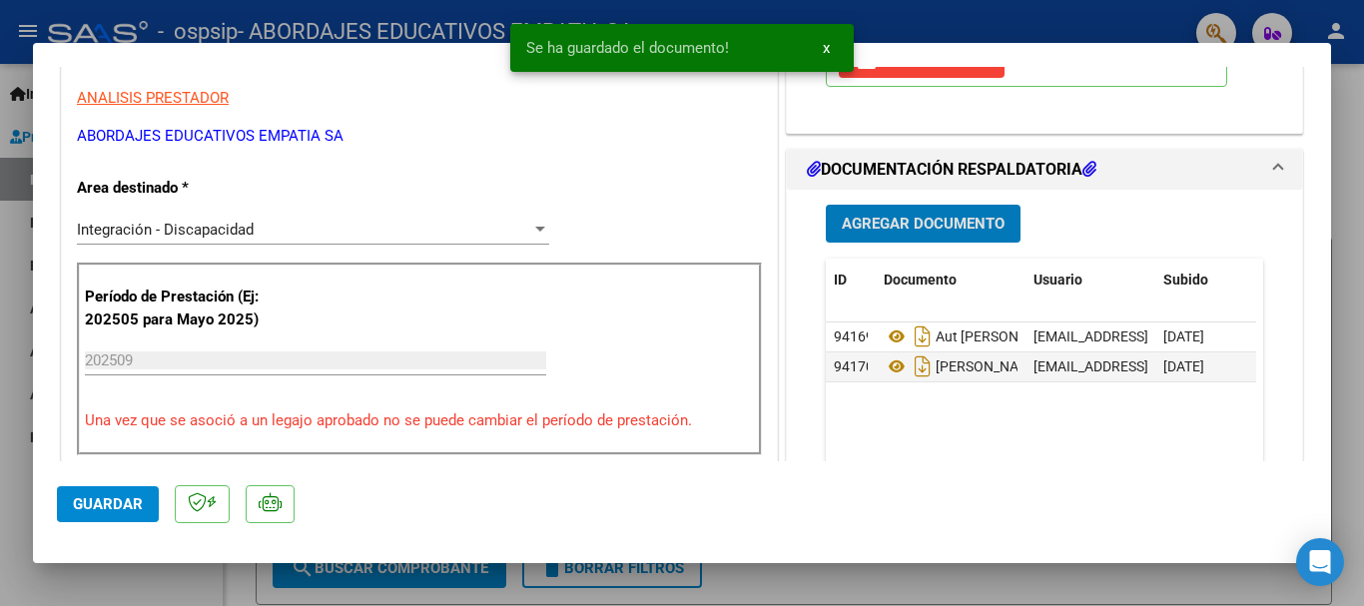
click at [851, 214] on span "Agregar Documento" at bounding box center [923, 223] width 163 height 18
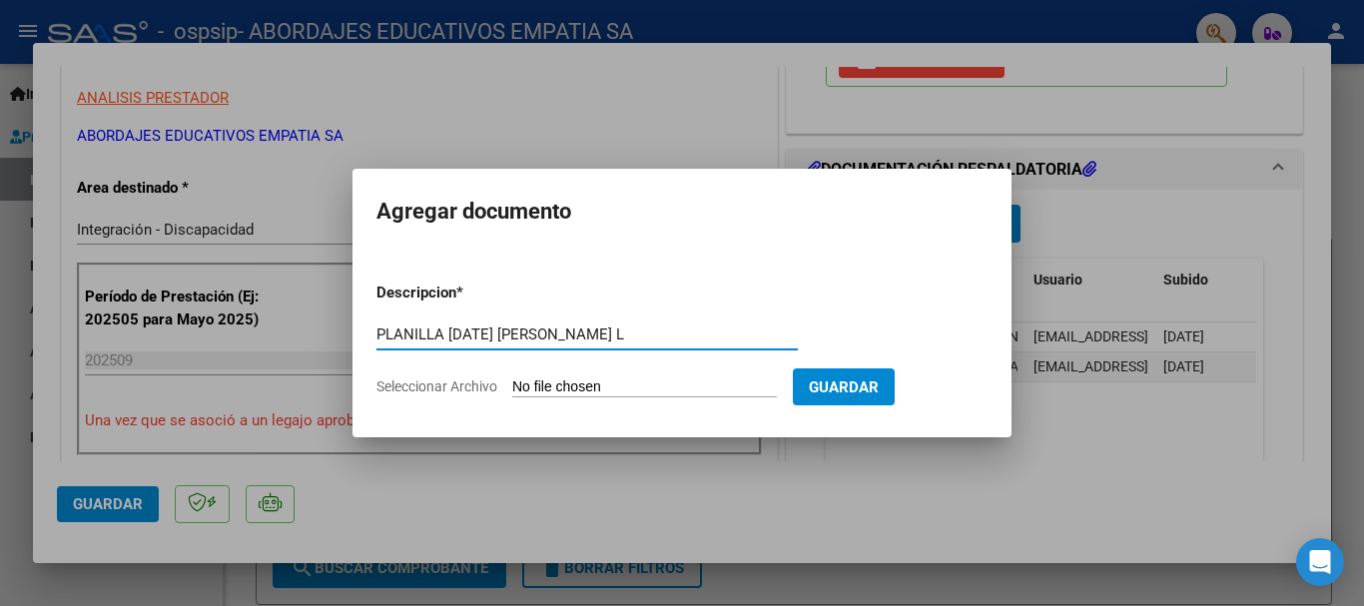
type input "PLANILLA [DATE] [PERSON_NAME] L"
click at [570, 391] on input "Seleccionar Archivo" at bounding box center [644, 387] width 265 height 19
type input "C:\fakepath\PLANILLA DE ASISTENCIA_30715874136_06_0002_00005867 .pdf"
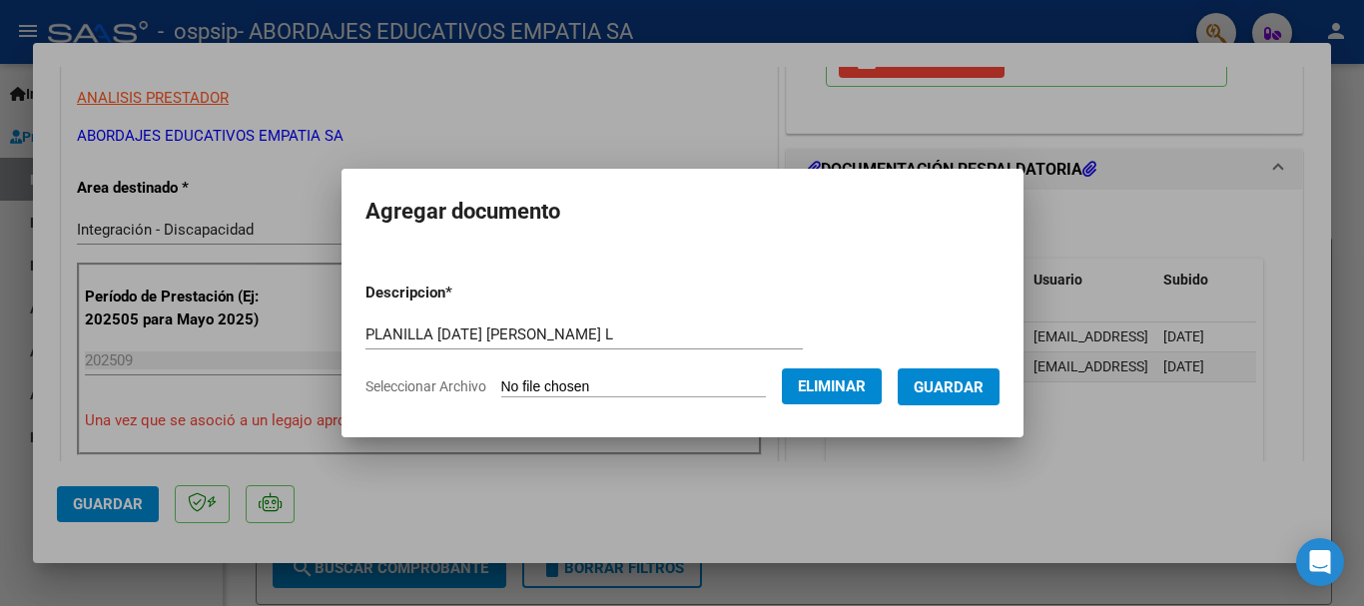
click at [934, 380] on span "Guardar" at bounding box center [949, 387] width 70 height 18
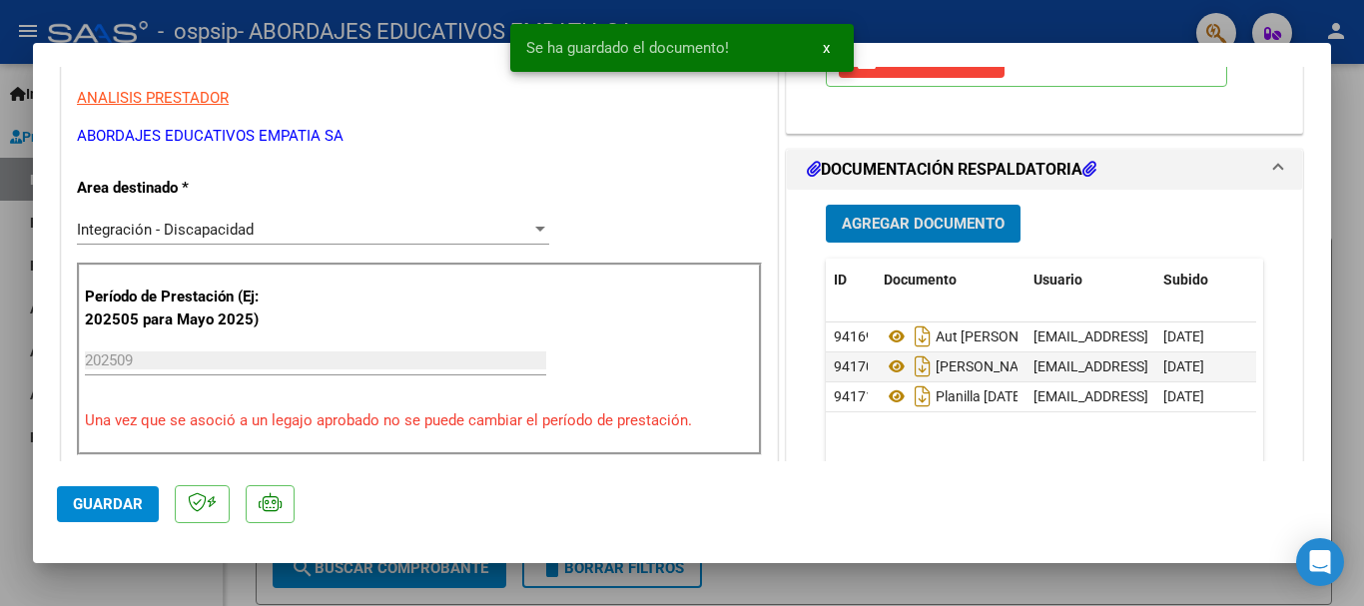
click at [134, 498] on span "Guardar" at bounding box center [108, 504] width 70 height 18
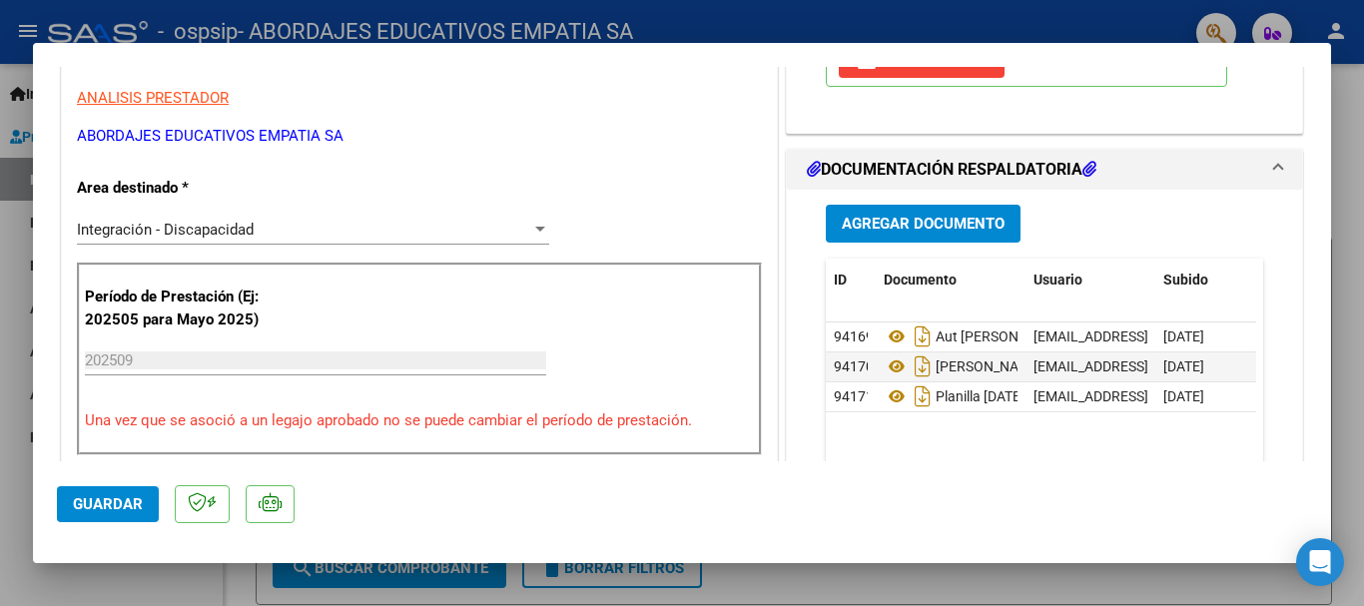
click at [1360, 56] on div at bounding box center [682, 303] width 1364 height 606
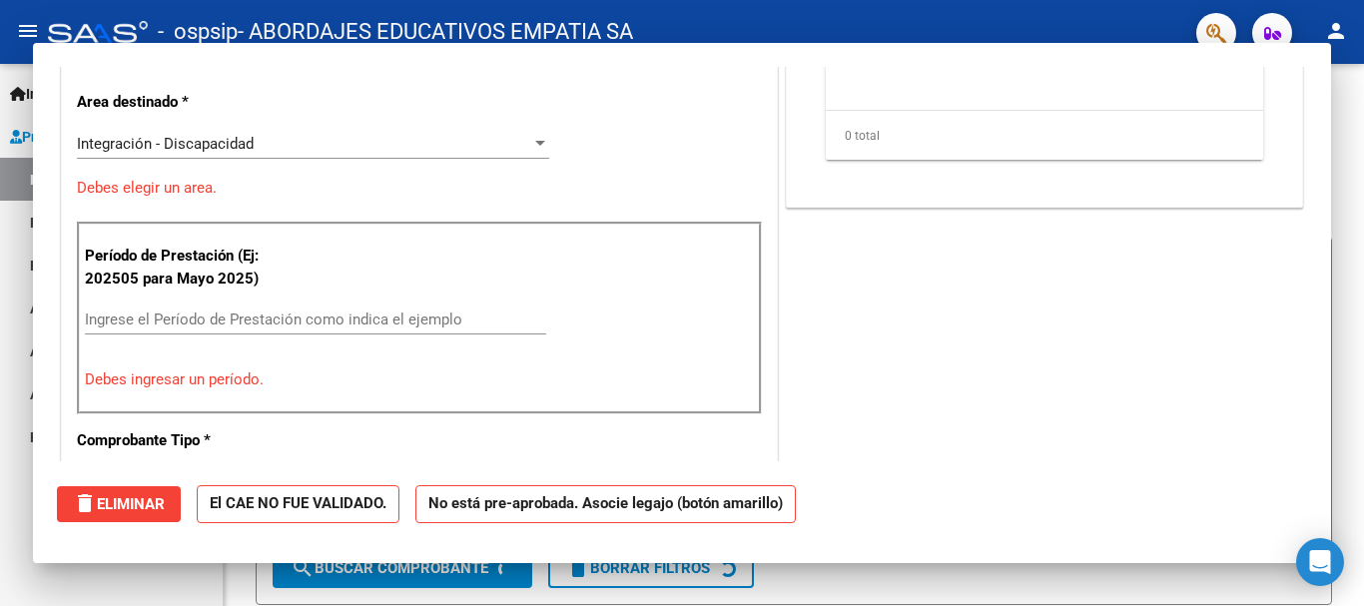
scroll to position [0, 0]
